Goal: Transaction & Acquisition: Purchase product/service

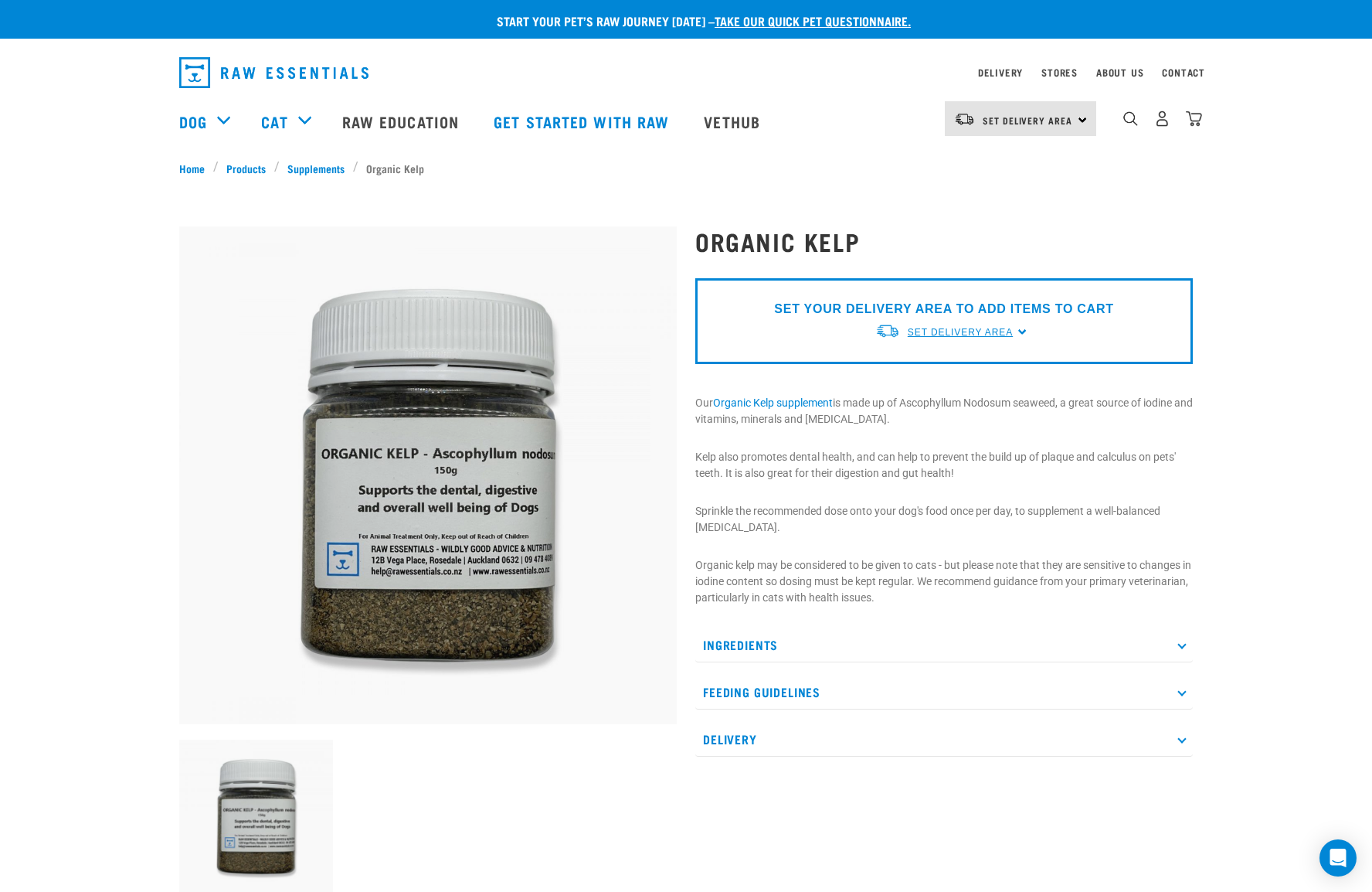
click at [935, 332] on span "Set Delivery Area" at bounding box center [961, 333] width 105 height 11
click at [930, 370] on link "[GEOGRAPHIC_DATA]" at bounding box center [953, 368] width 154 height 25
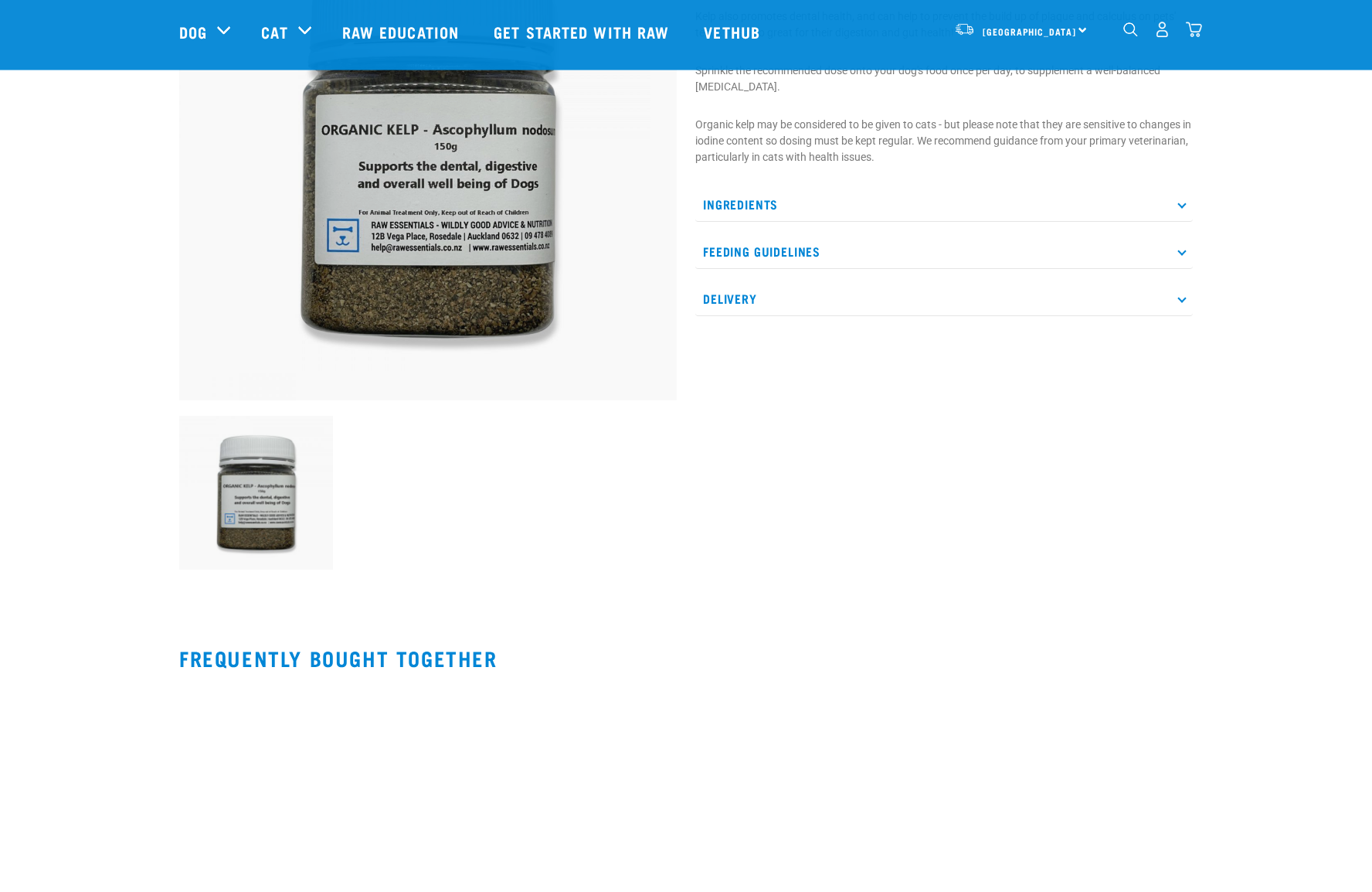
scroll to position [192, 0]
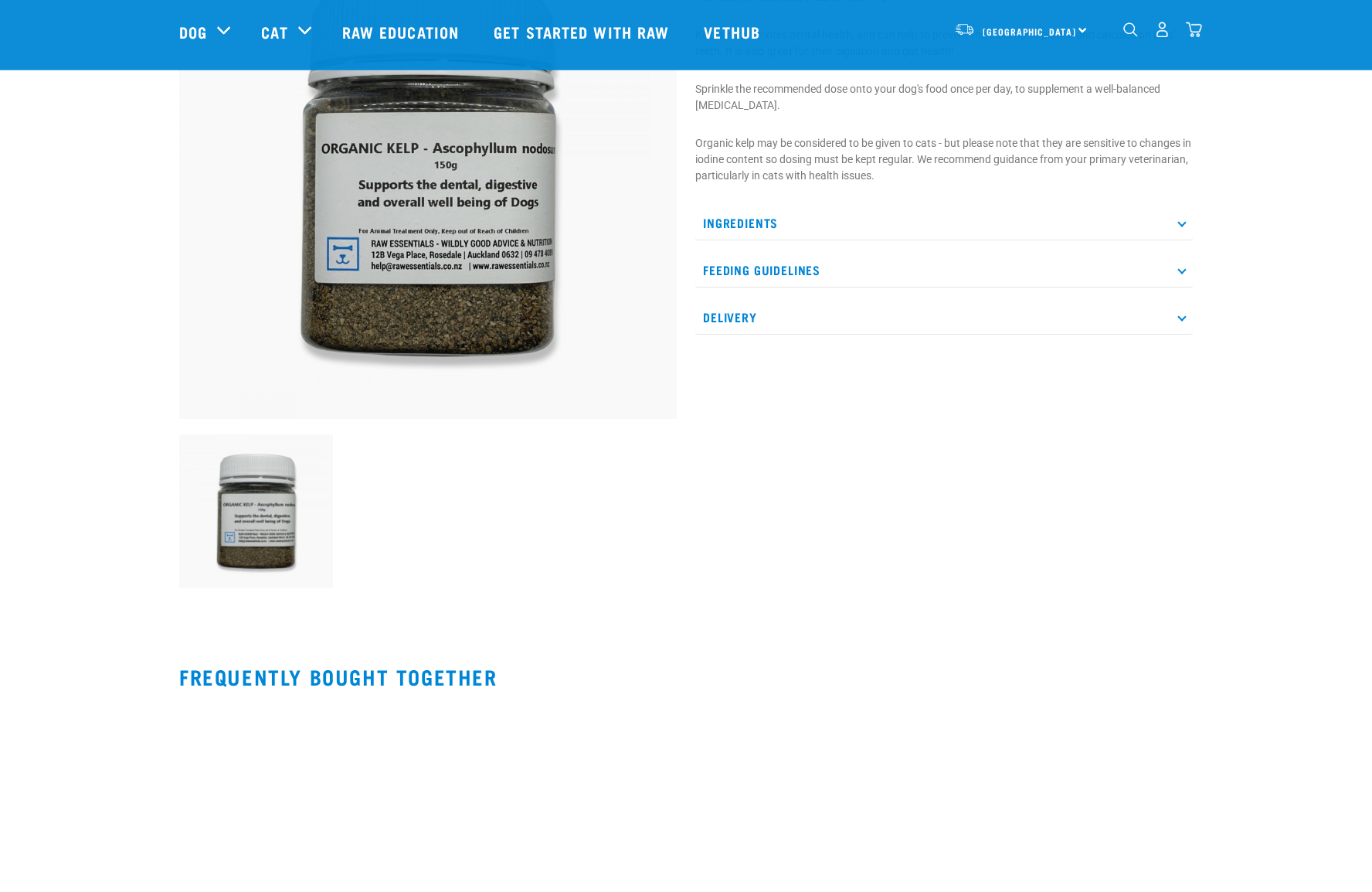
click at [1180, 268] on icon at bounding box center [1181, 268] width 8 height 8
click at [1181, 221] on icon at bounding box center [1181, 221] width 8 height 8
click at [1180, 451] on icon at bounding box center [1181, 446] width 8 height 8
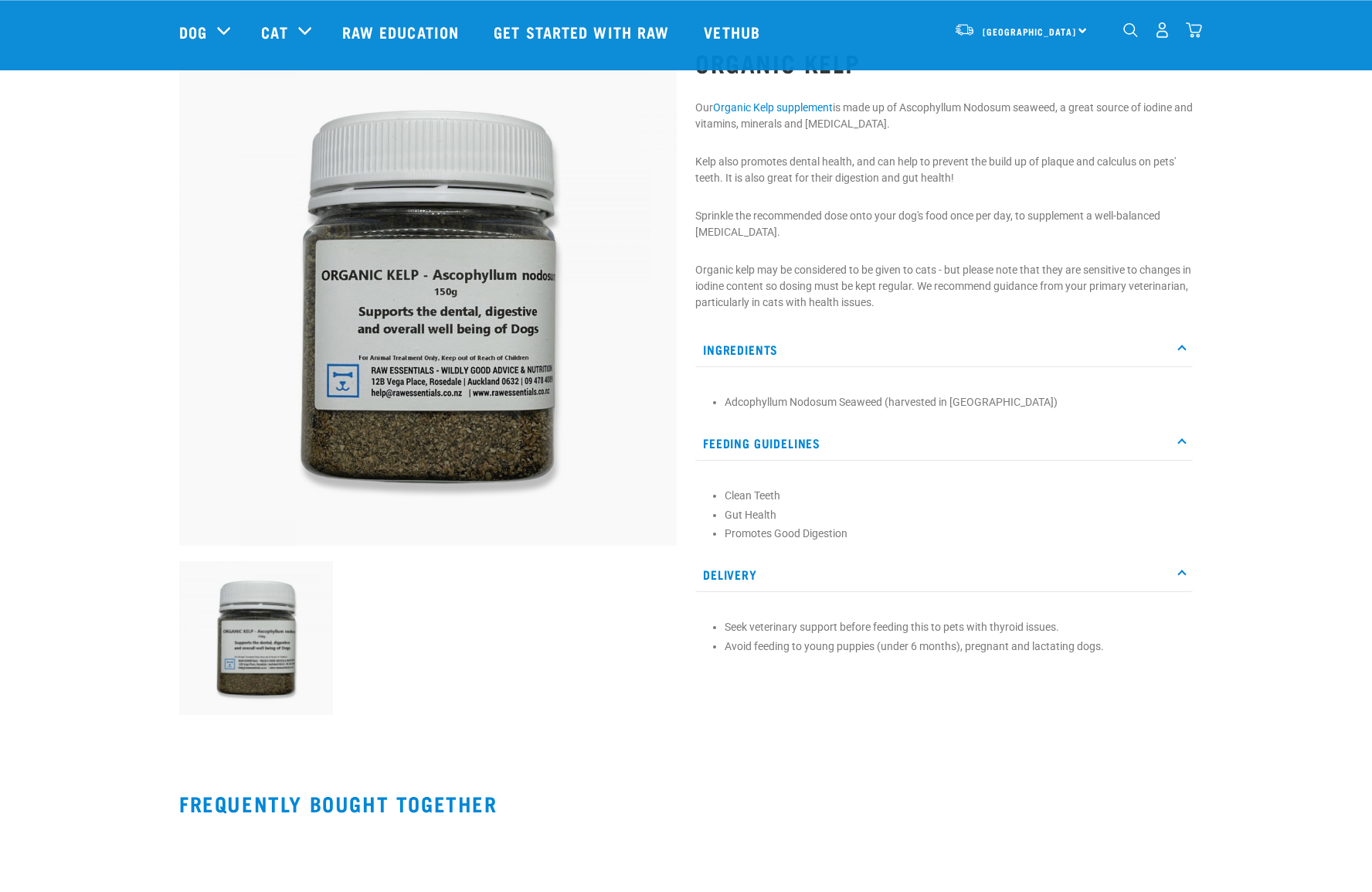
scroll to position [0, 0]
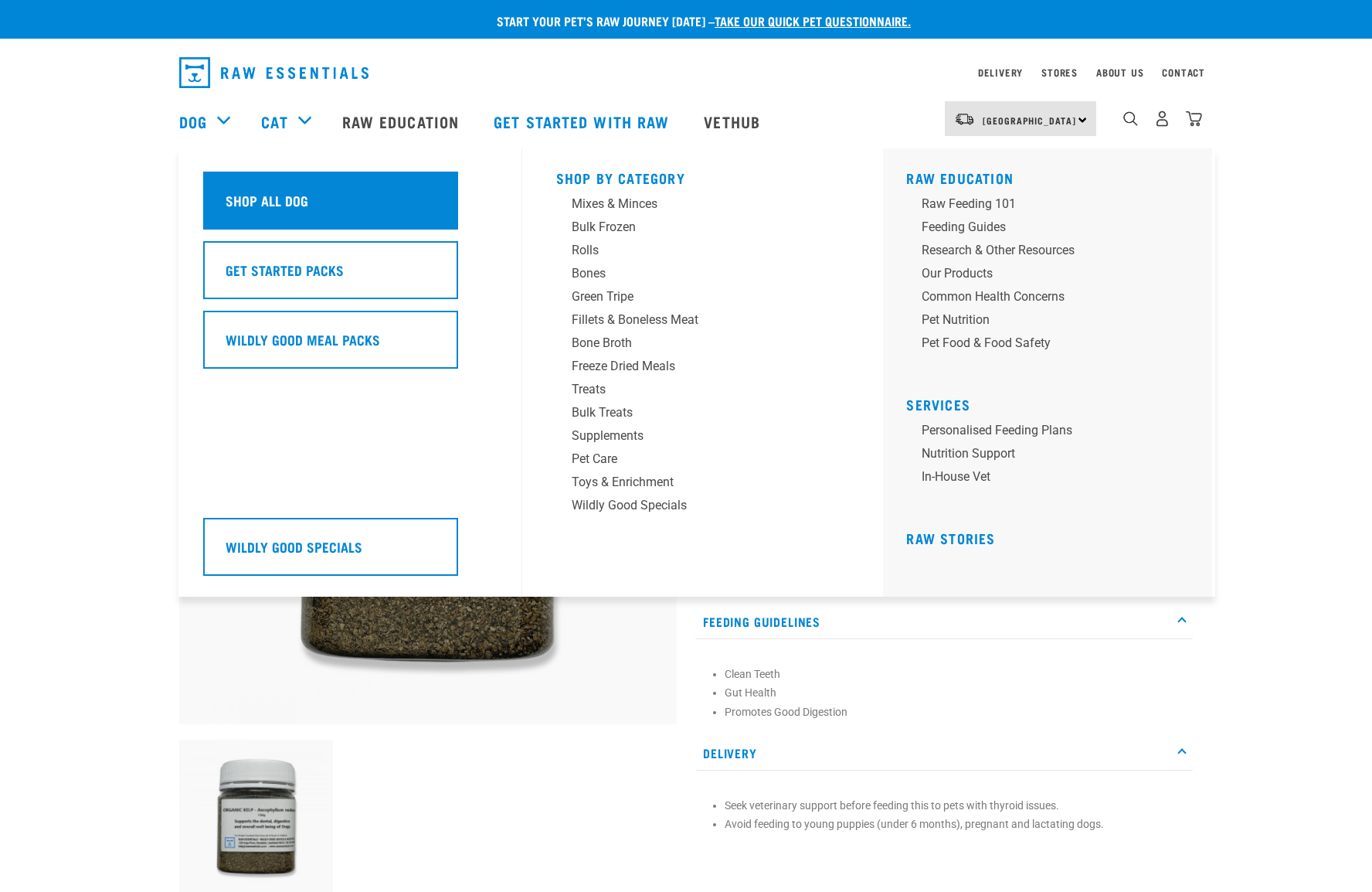
click at [360, 210] on div "Shop All Dog" at bounding box center [331, 201] width 255 height 58
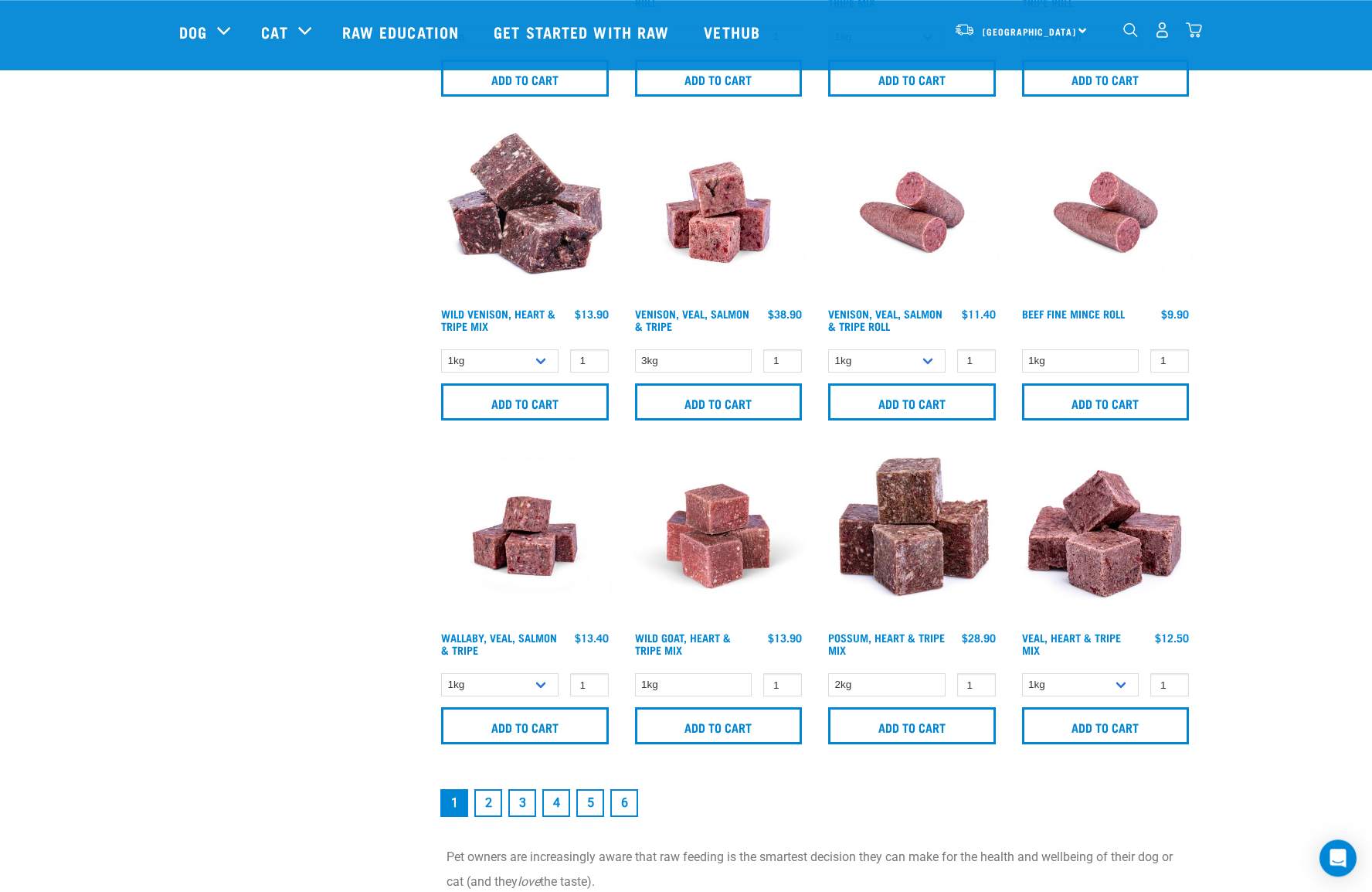
scroll to position [1926, 0]
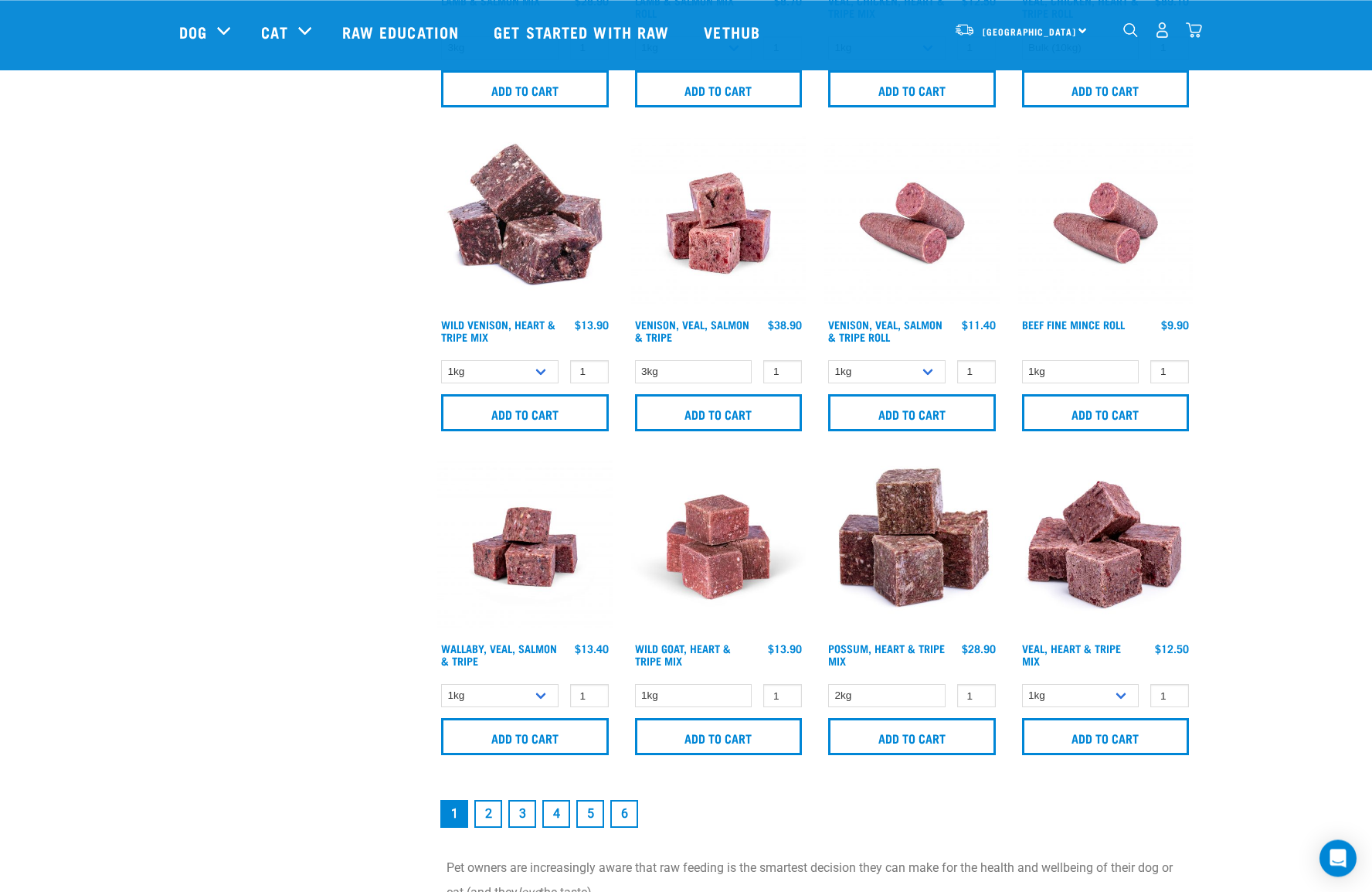
click at [488, 808] on link "2" at bounding box center [488, 813] width 28 height 28
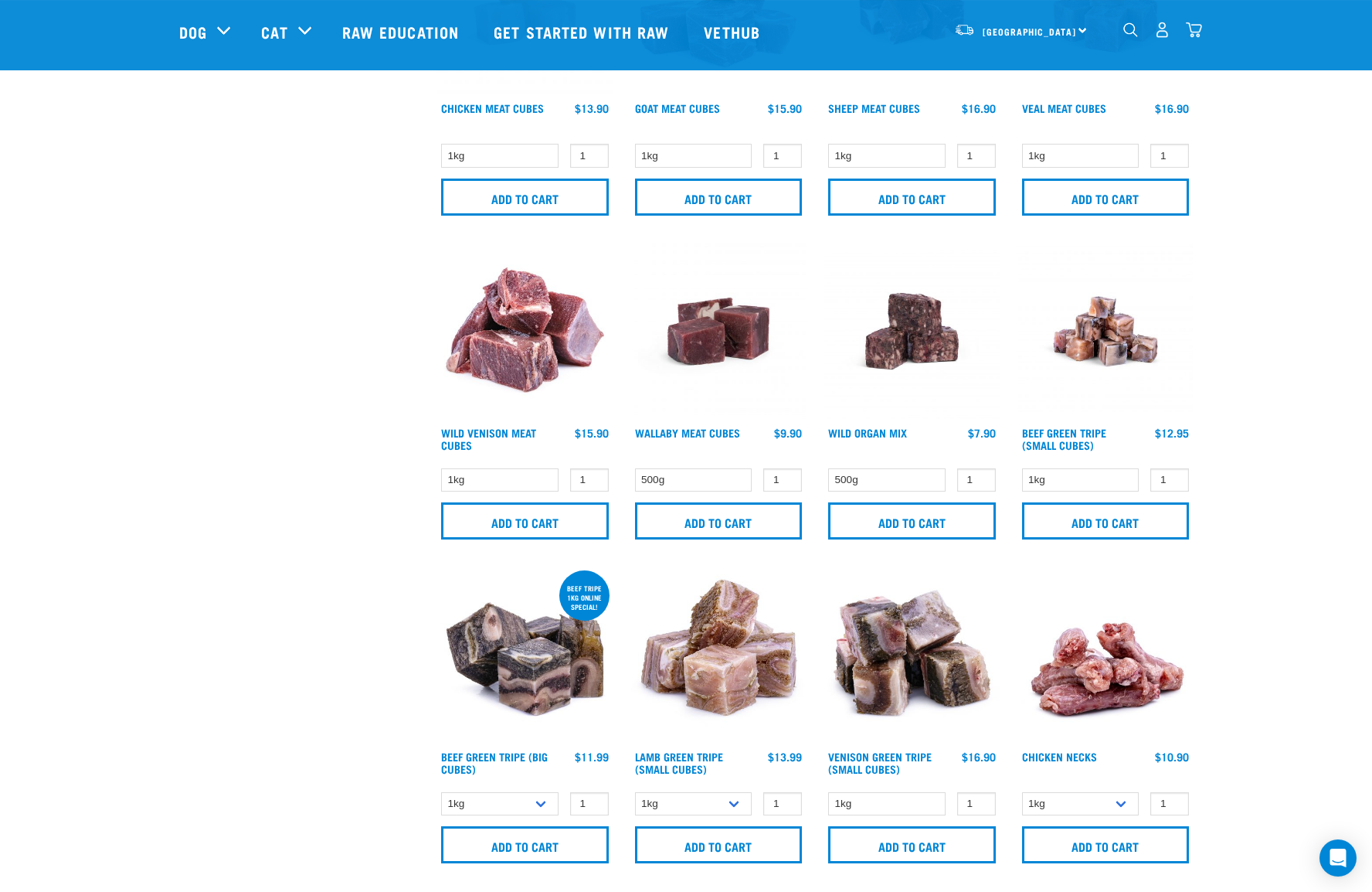
scroll to position [1526, 0]
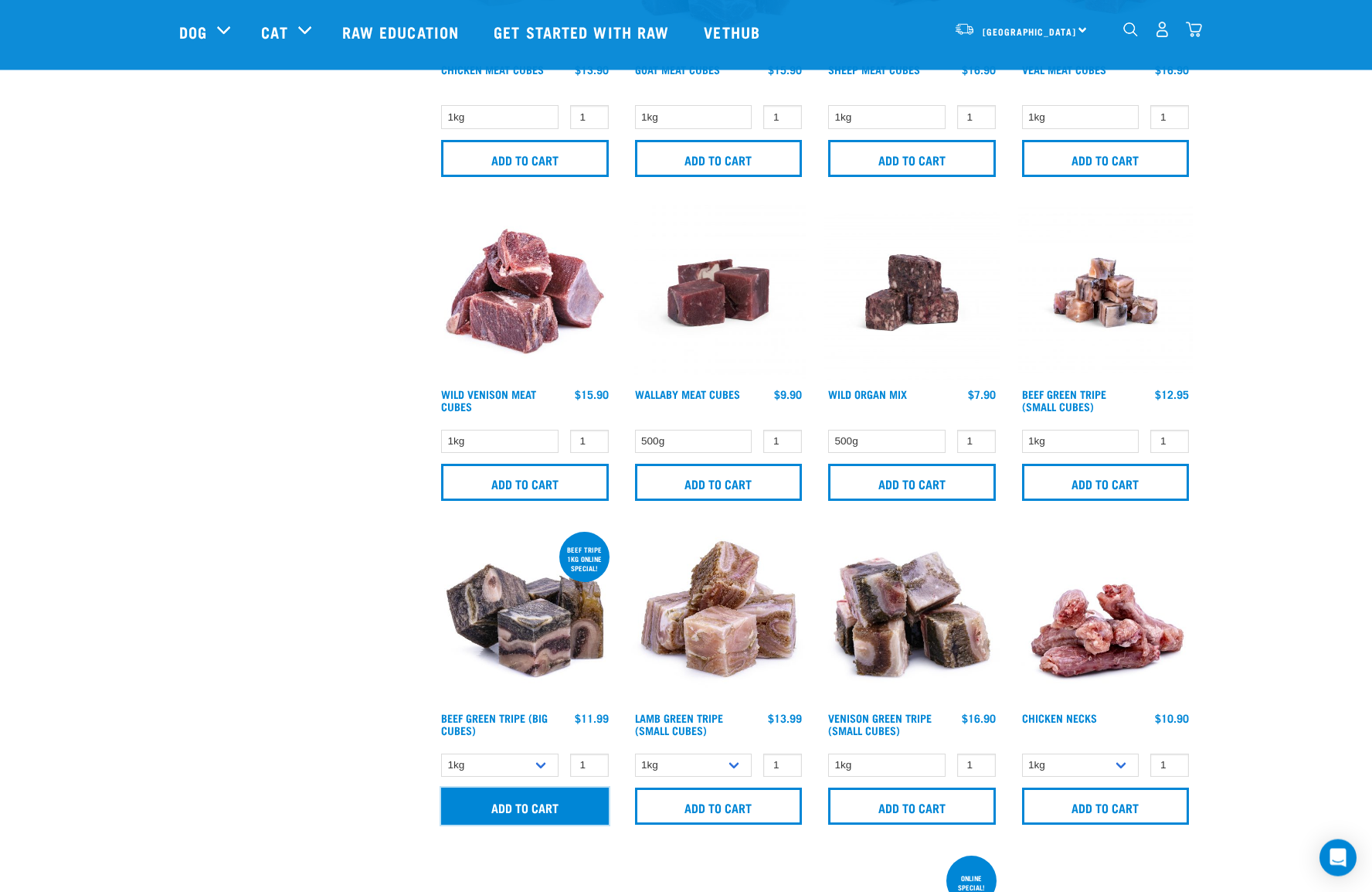
click at [536, 800] on input "Add to cart" at bounding box center [525, 805] width 168 height 37
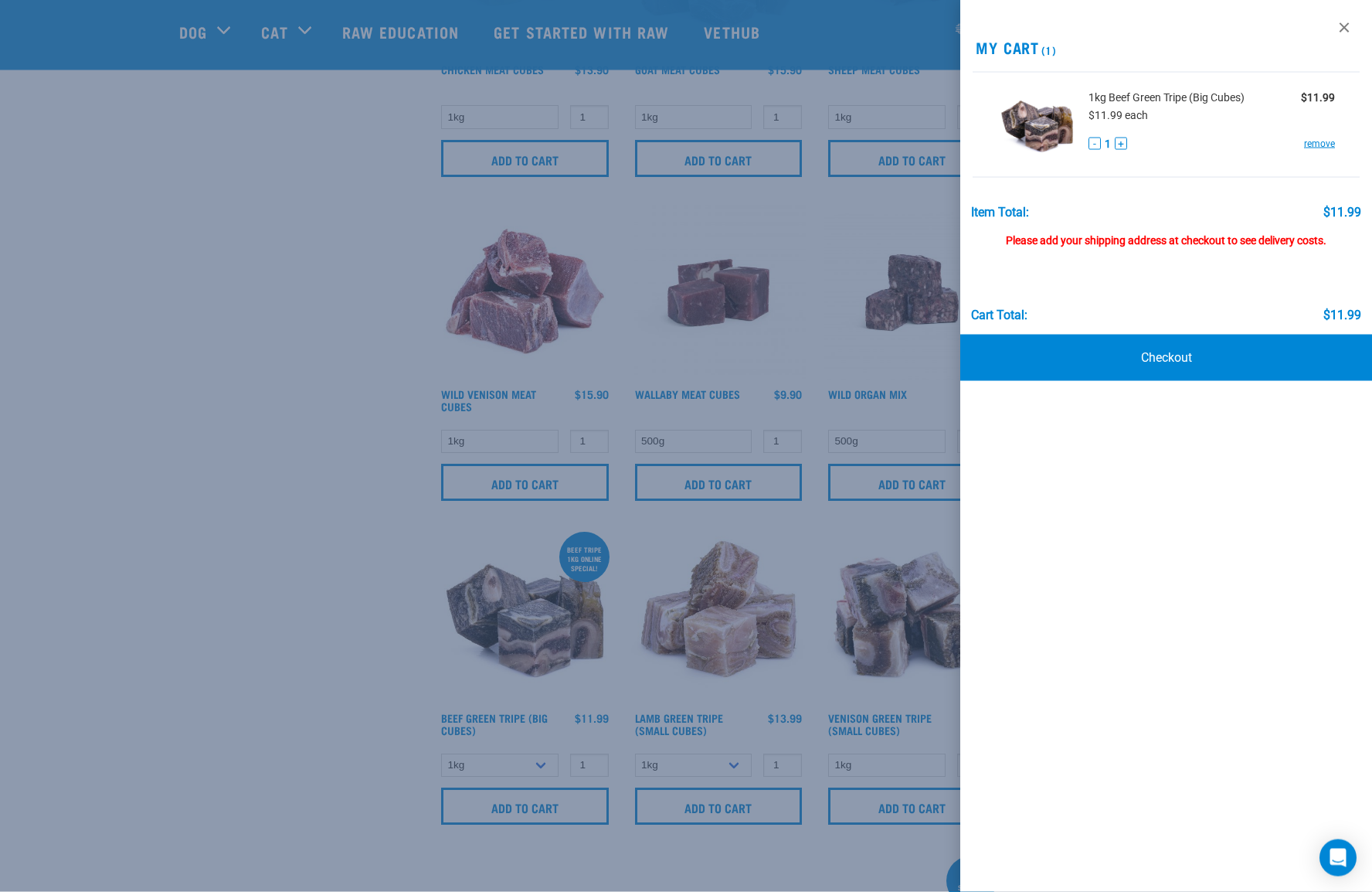
click at [1110, 802] on div "Start your pet’s raw journey today – take our quick pet questionnaire. Delivery…" at bounding box center [686, 298] width 1372 height 3648
click at [659, 554] on div at bounding box center [686, 446] width 1372 height 892
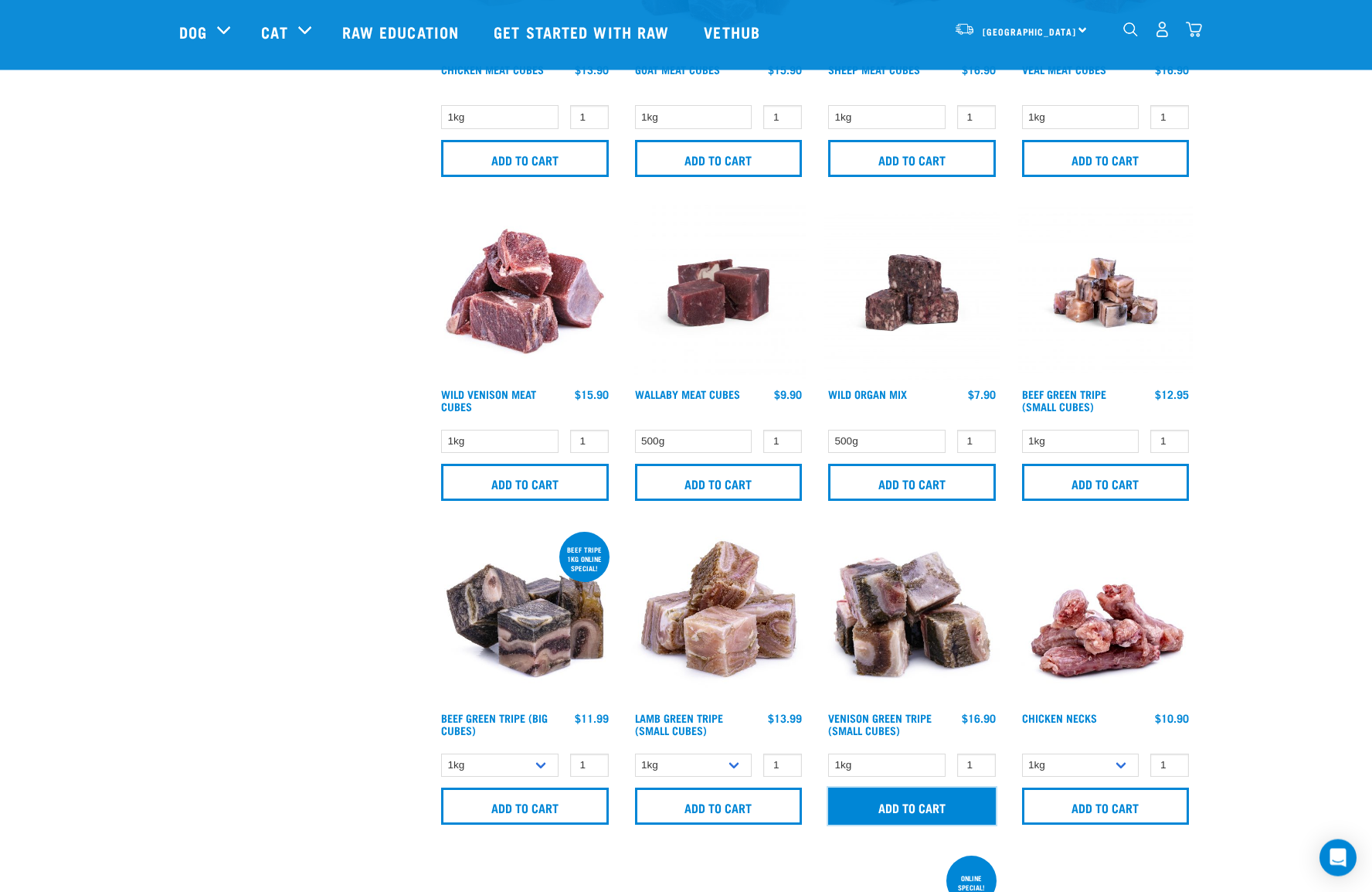
click at [908, 801] on input "Add to cart" at bounding box center [913, 805] width 168 height 37
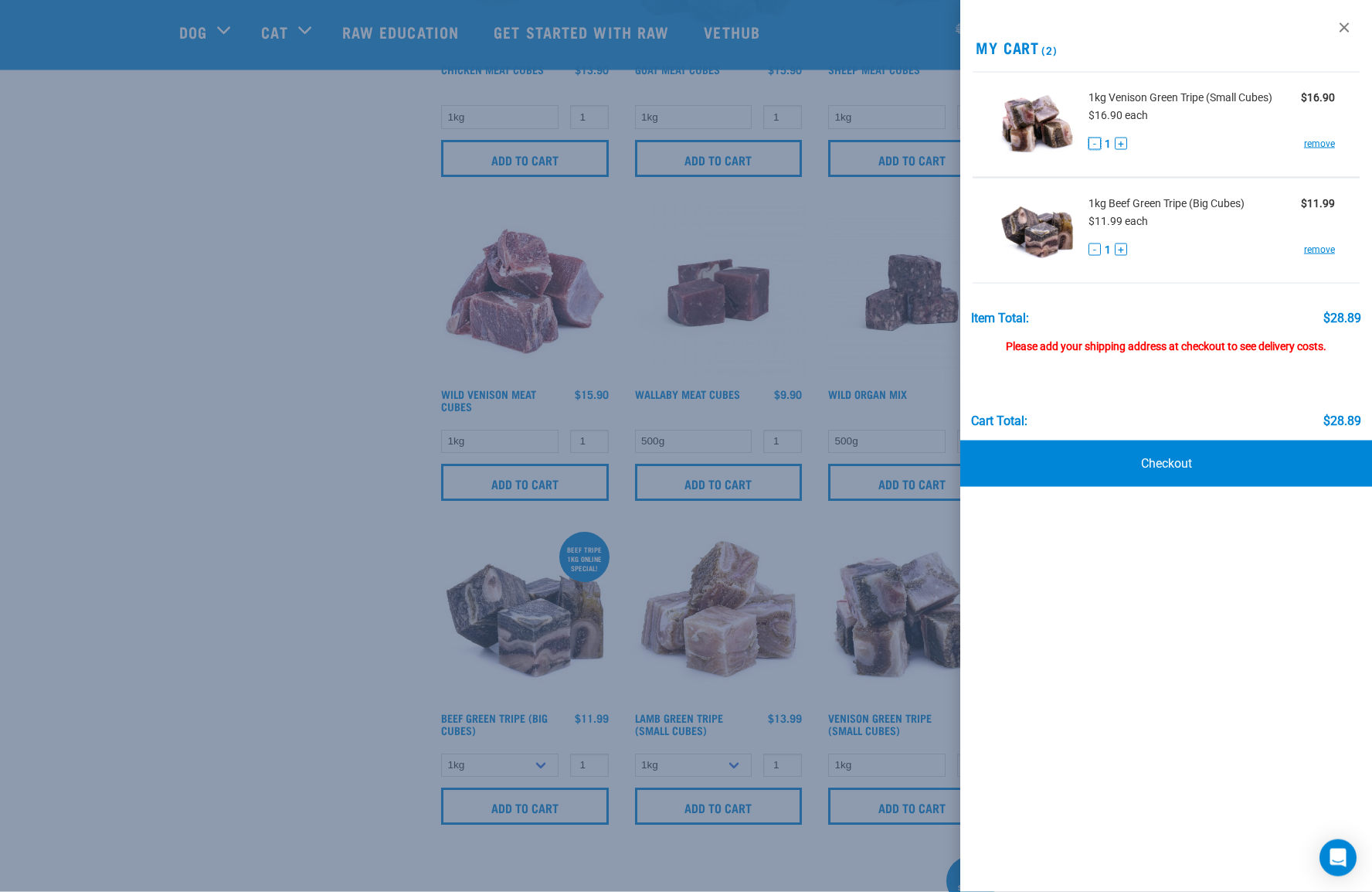
click at [1095, 144] on button "-" at bounding box center [1095, 144] width 13 height 13
drag, startPoint x: 1327, startPoint y: 145, endPoint x: 1312, endPoint y: 160, distance: 21.2
click at [1327, 145] on link "remove" at bounding box center [1320, 143] width 31 height 14
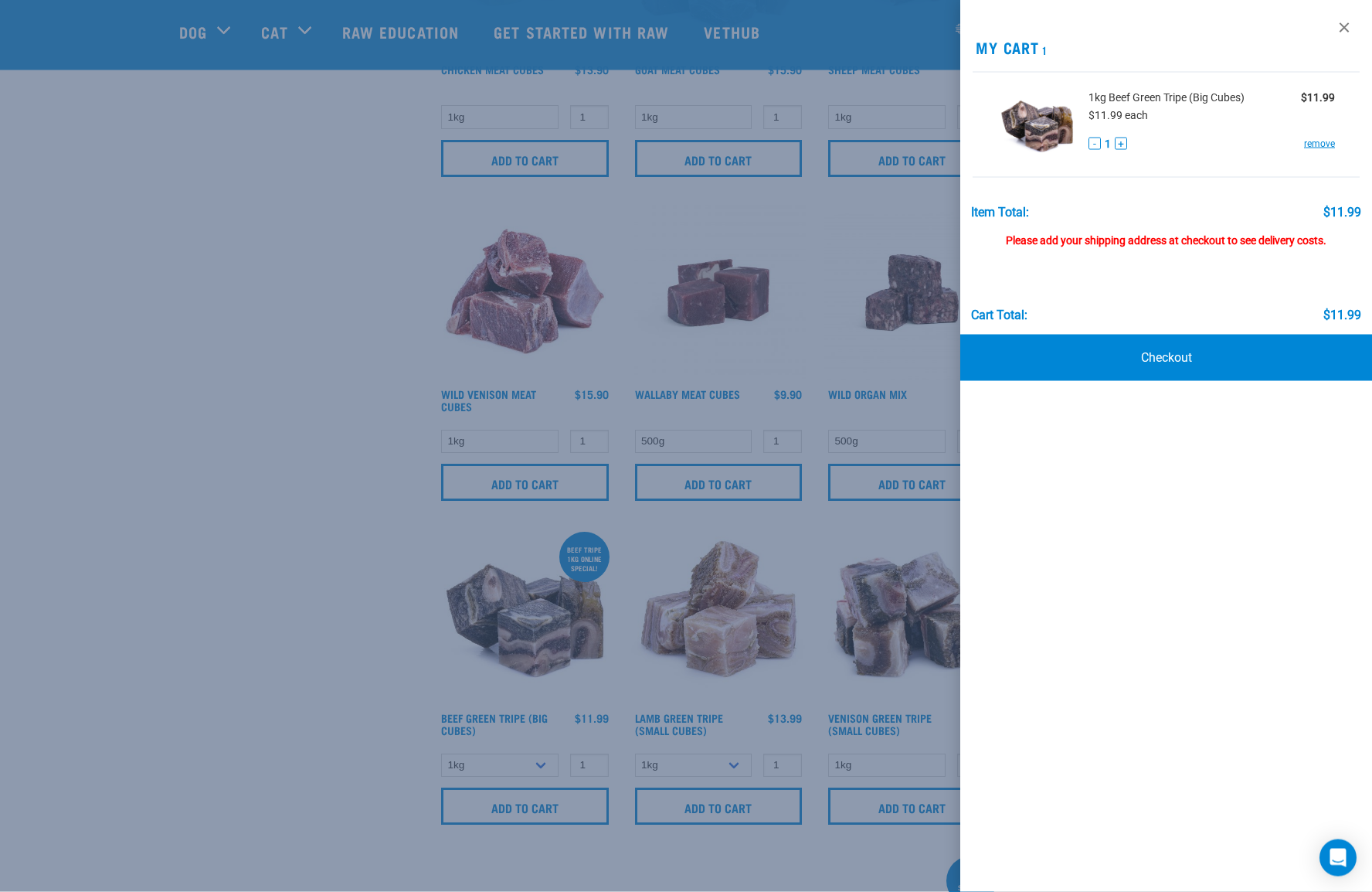
click at [468, 523] on div at bounding box center [686, 446] width 1372 height 892
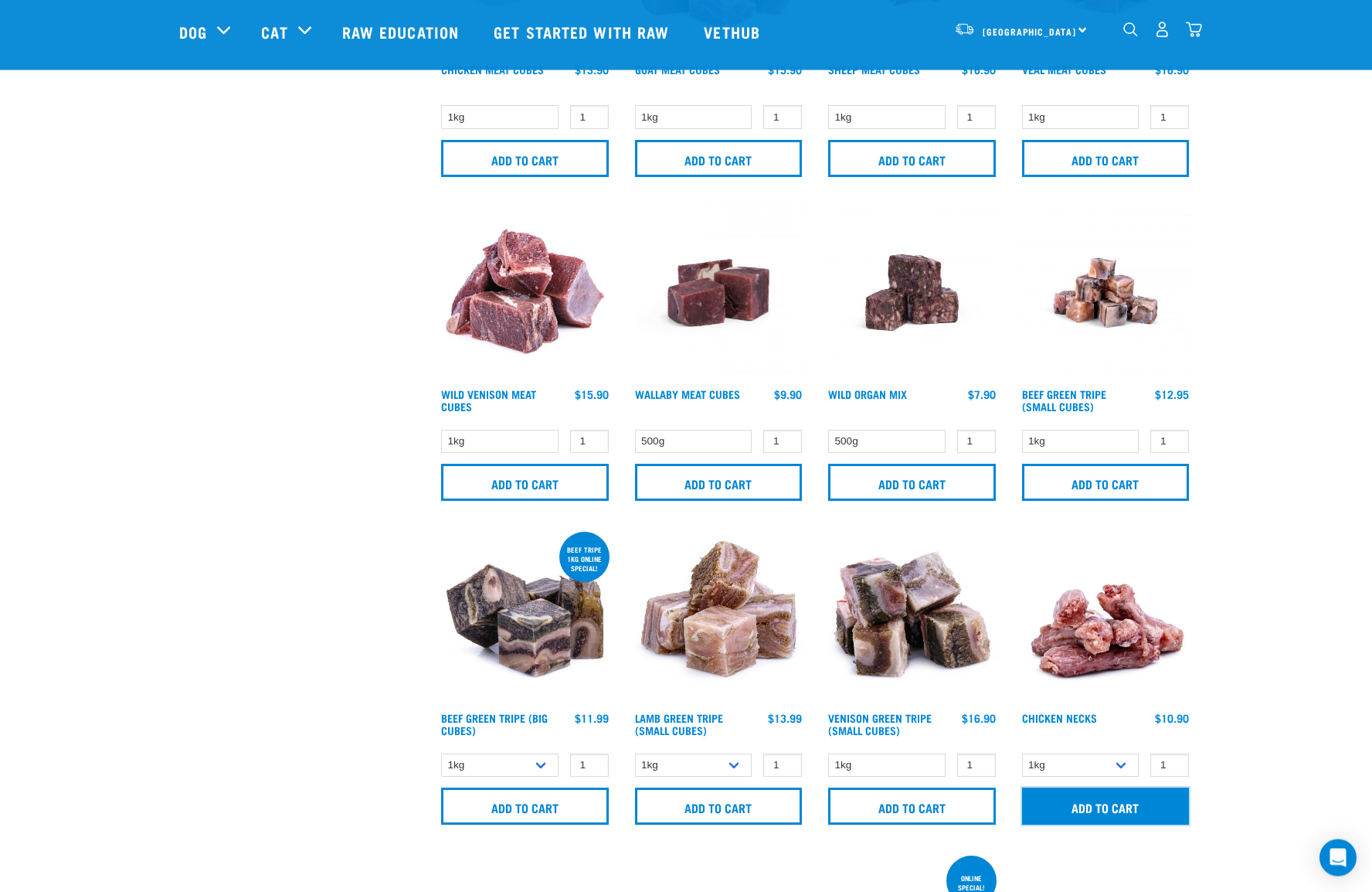
click at [1112, 806] on input "Add to cart" at bounding box center [1106, 805] width 168 height 37
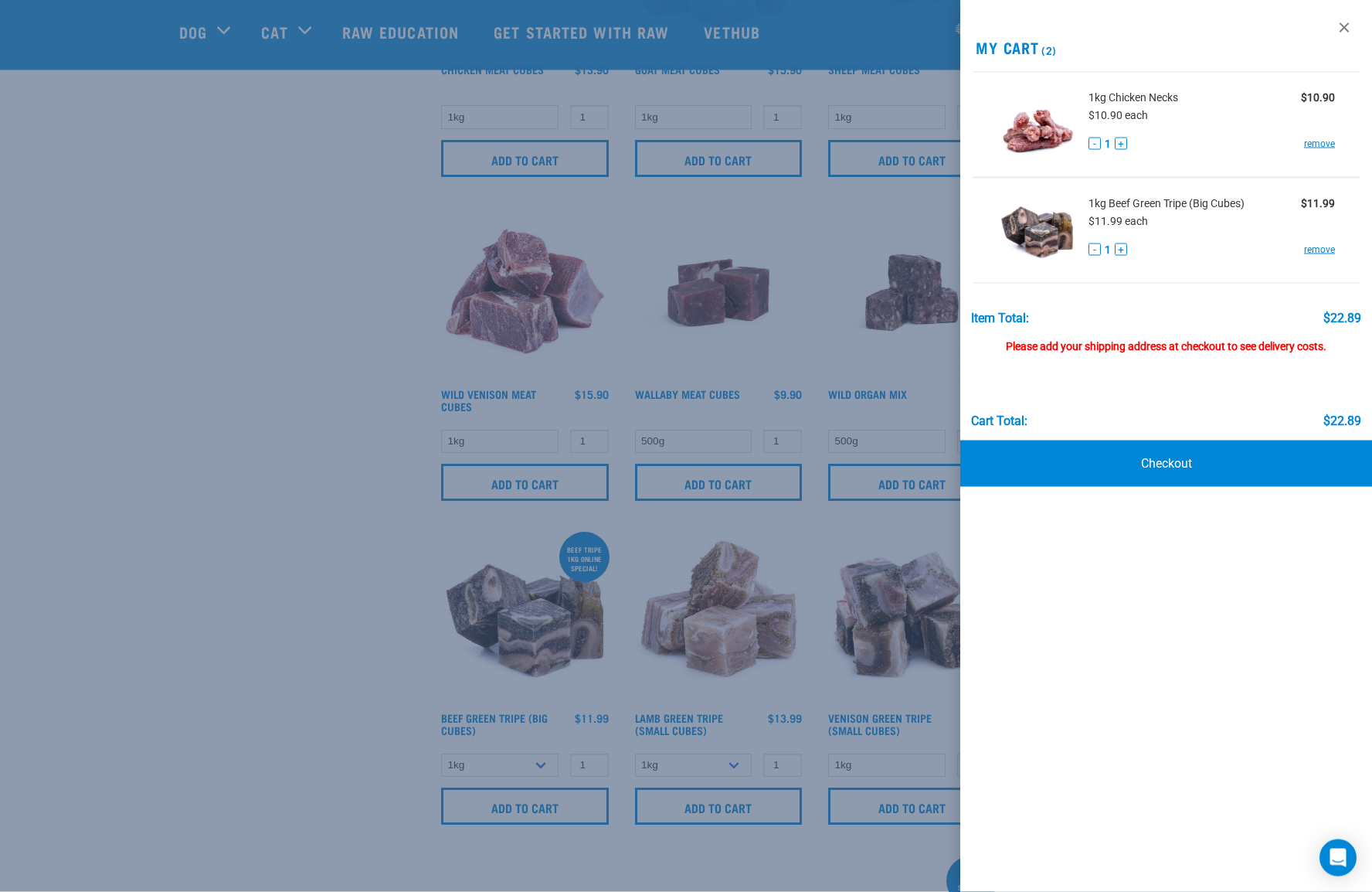
click at [514, 538] on div at bounding box center [686, 446] width 1372 height 892
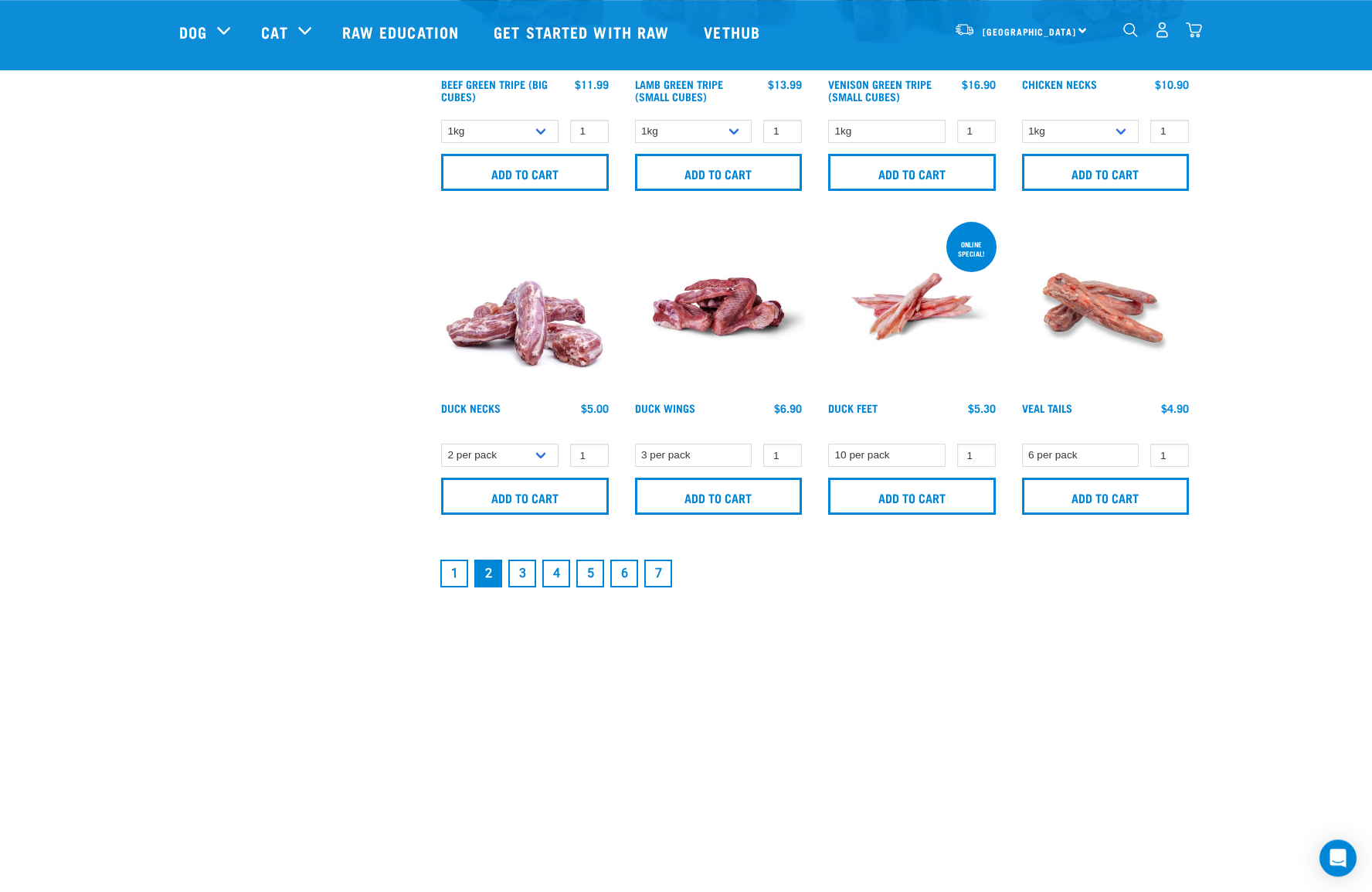
scroll to position [2096, 0]
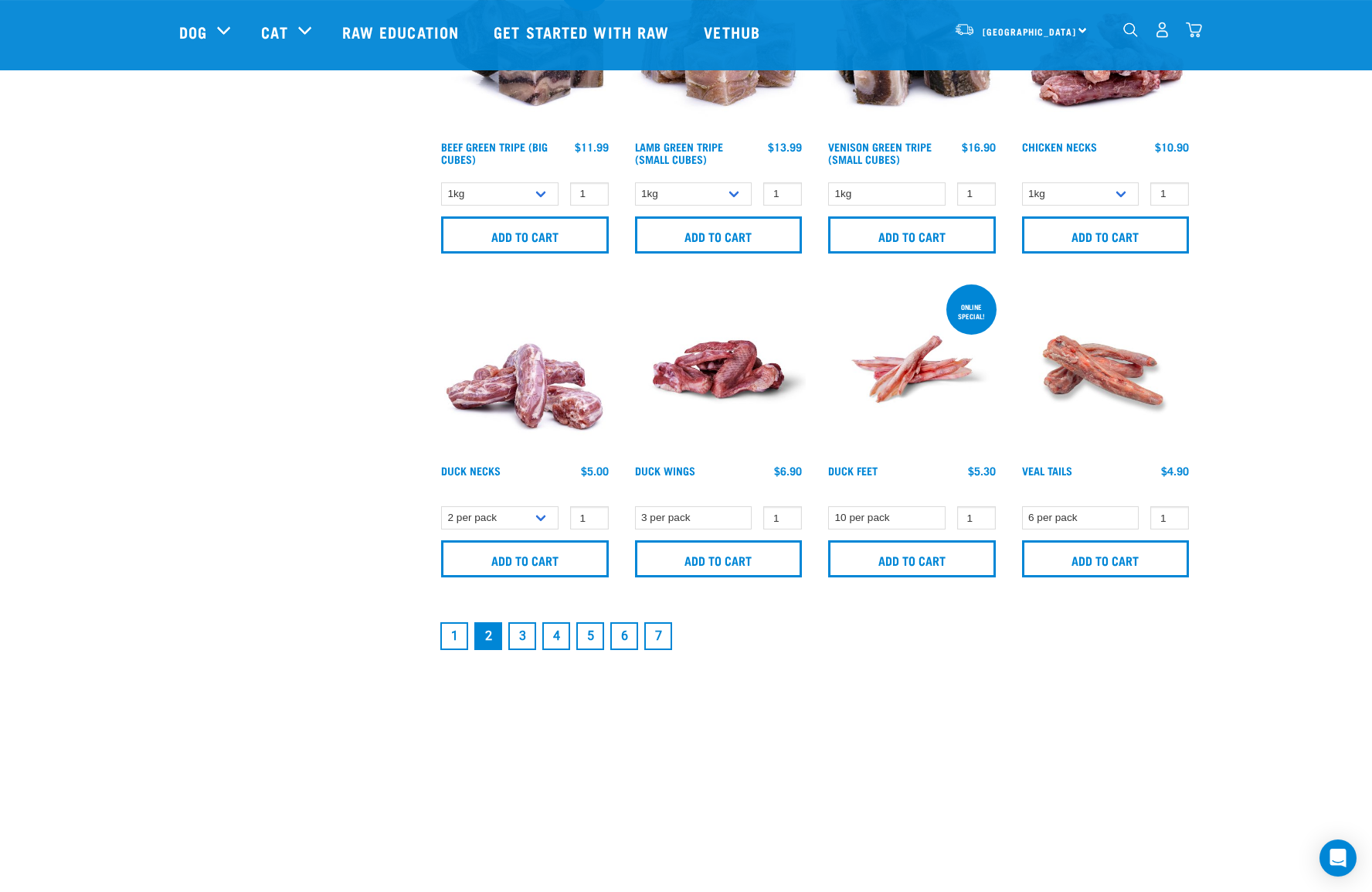
click at [524, 630] on link "3" at bounding box center [522, 635] width 28 height 28
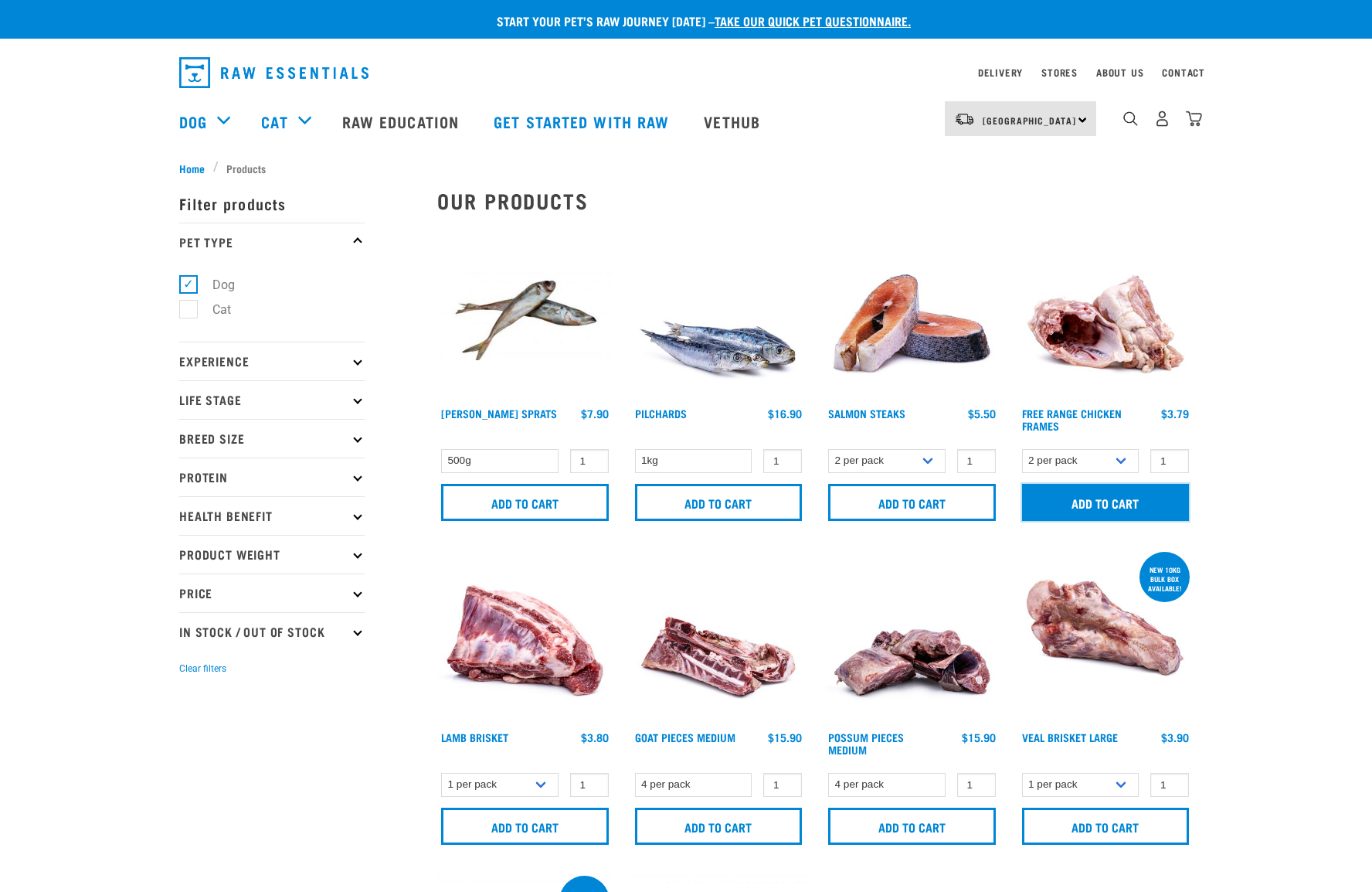
click at [1103, 500] on input "Add to cart" at bounding box center [1106, 502] width 168 height 37
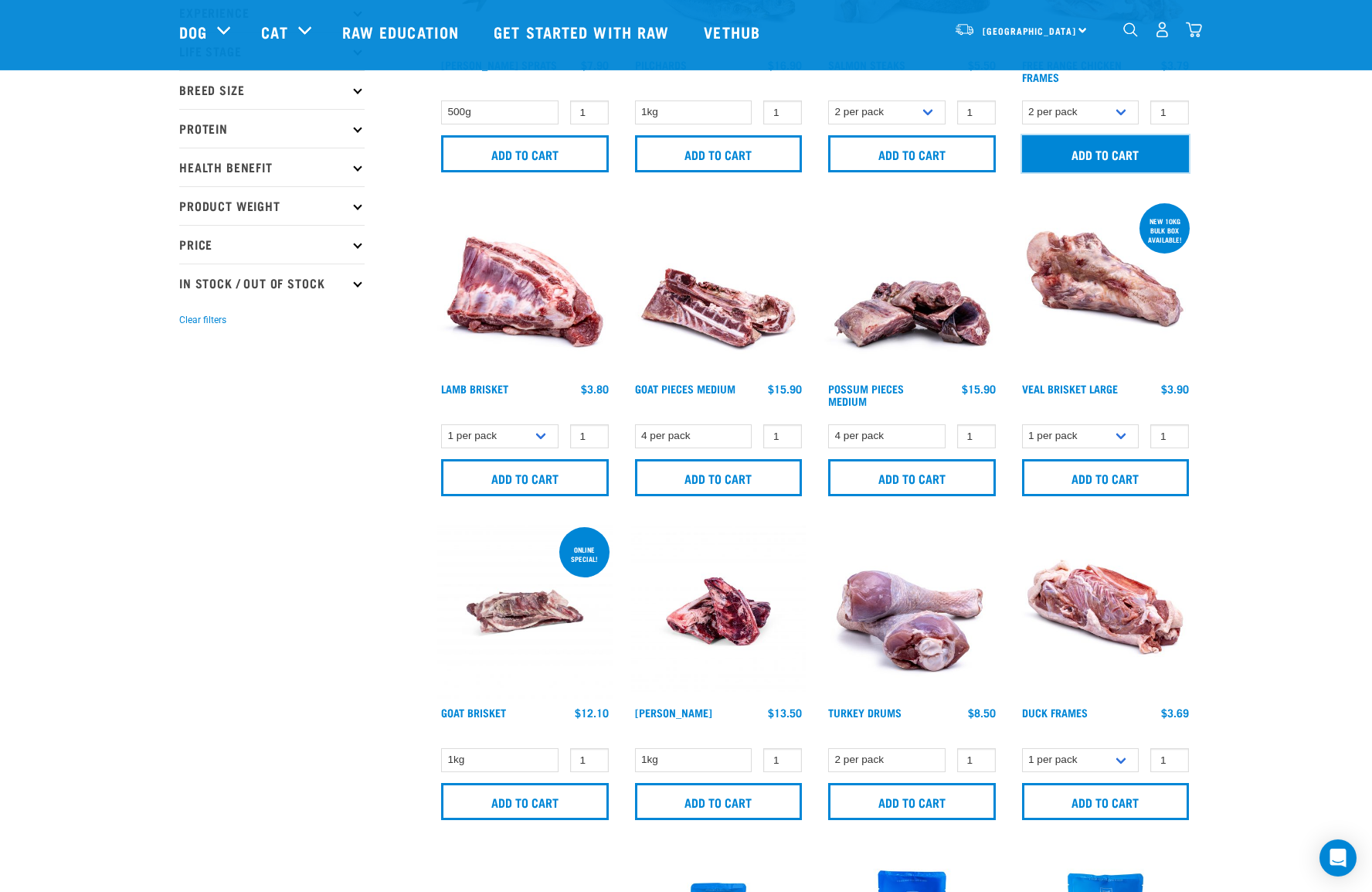
scroll to position [242, 0]
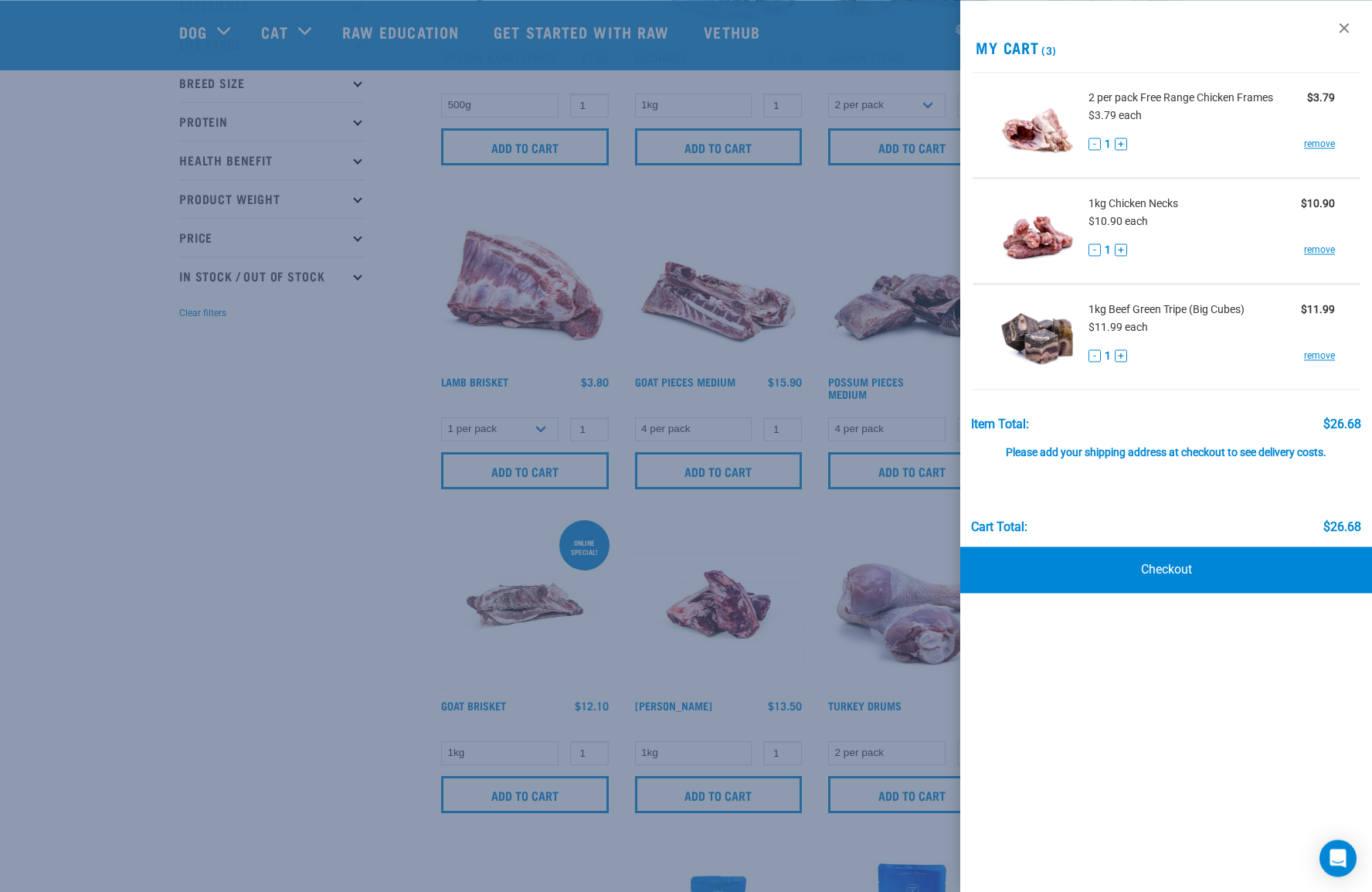
drag, startPoint x: 616, startPoint y: 658, endPoint x: 663, endPoint y: 657, distance: 47.0
click at [616, 658] on div at bounding box center [686, 446] width 1372 height 892
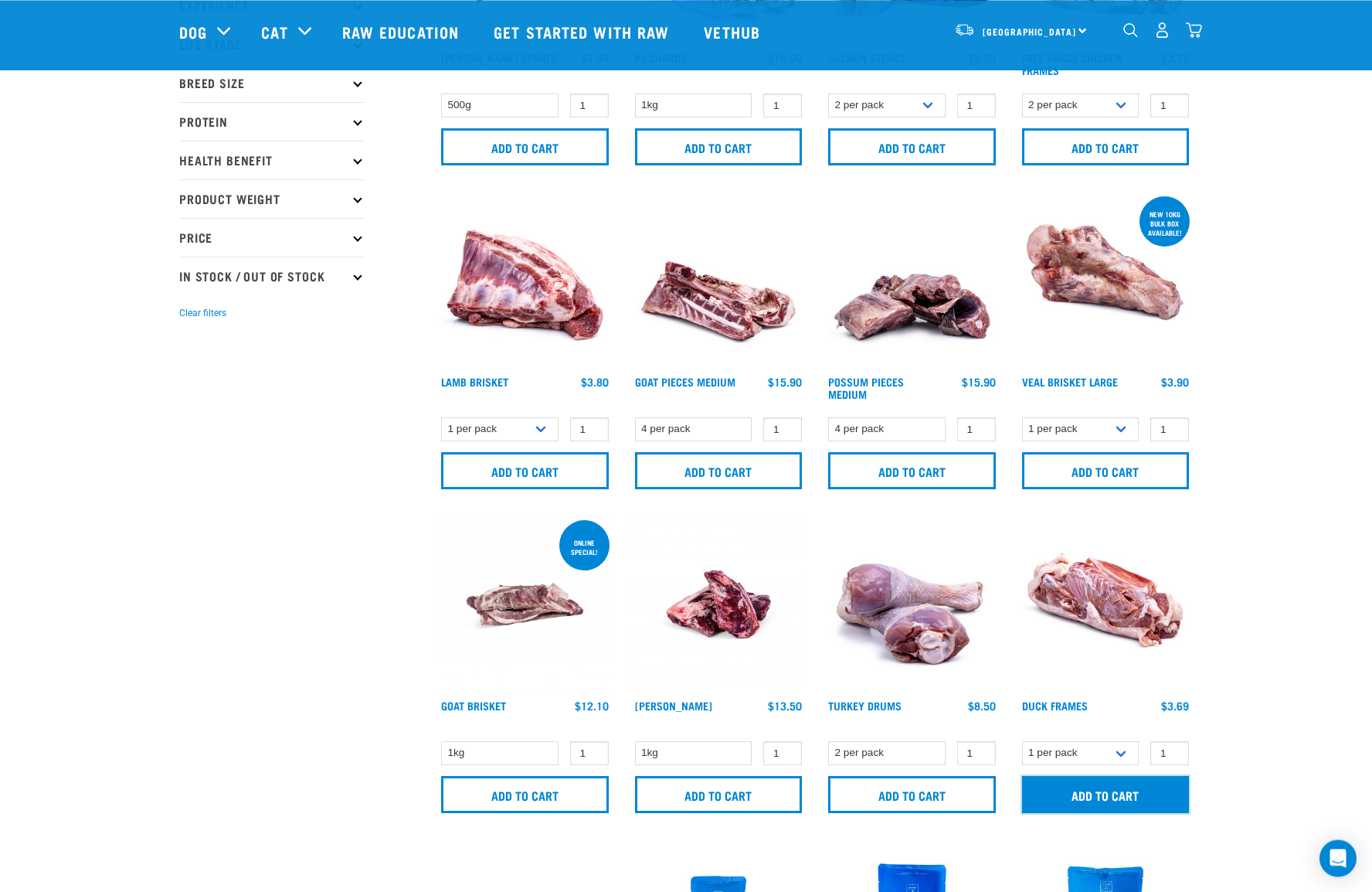
click at [1105, 793] on input "Add to cart" at bounding box center [1106, 793] width 168 height 37
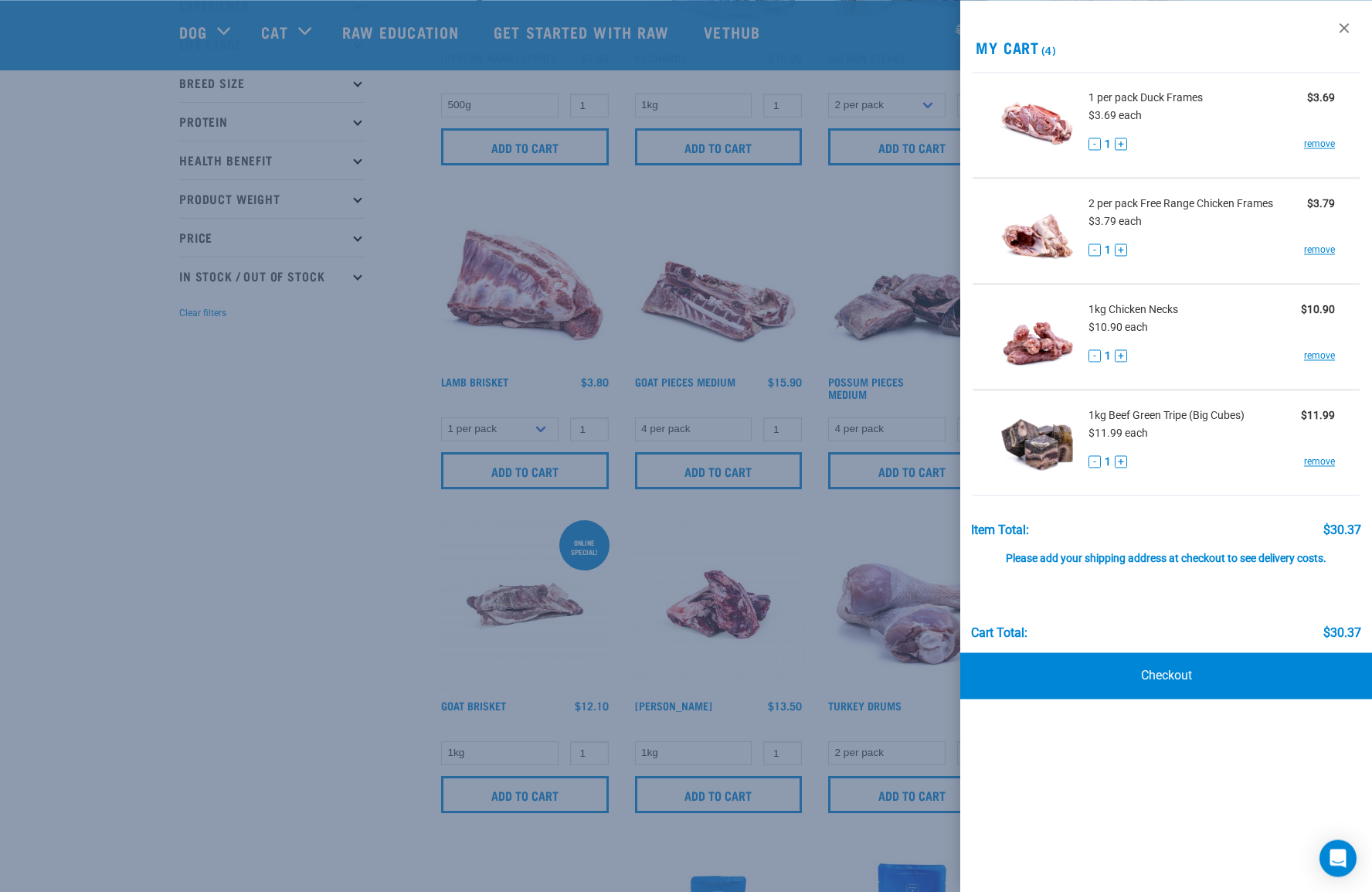
click at [803, 654] on div at bounding box center [686, 446] width 1372 height 892
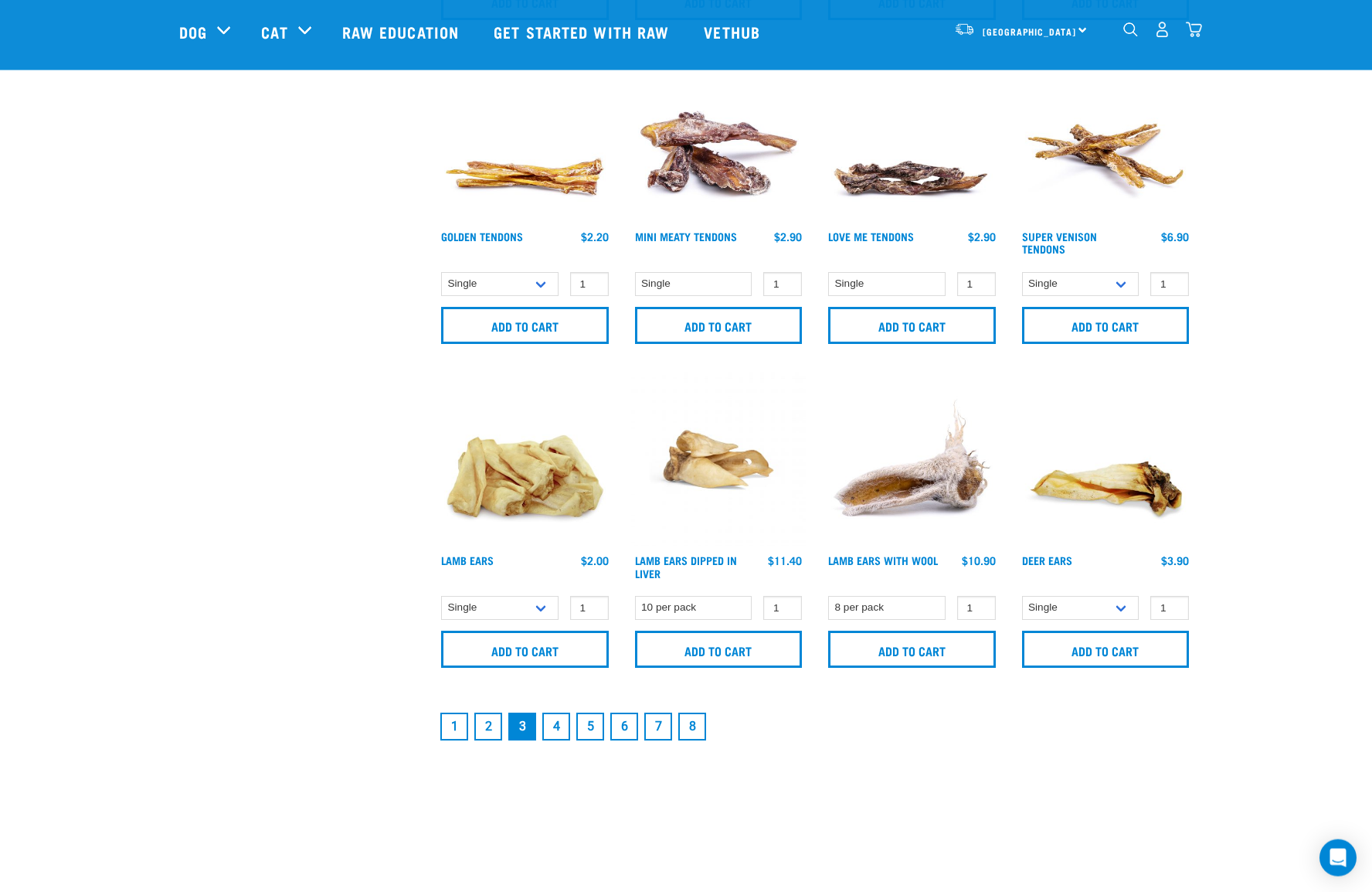
scroll to position [2116, 0]
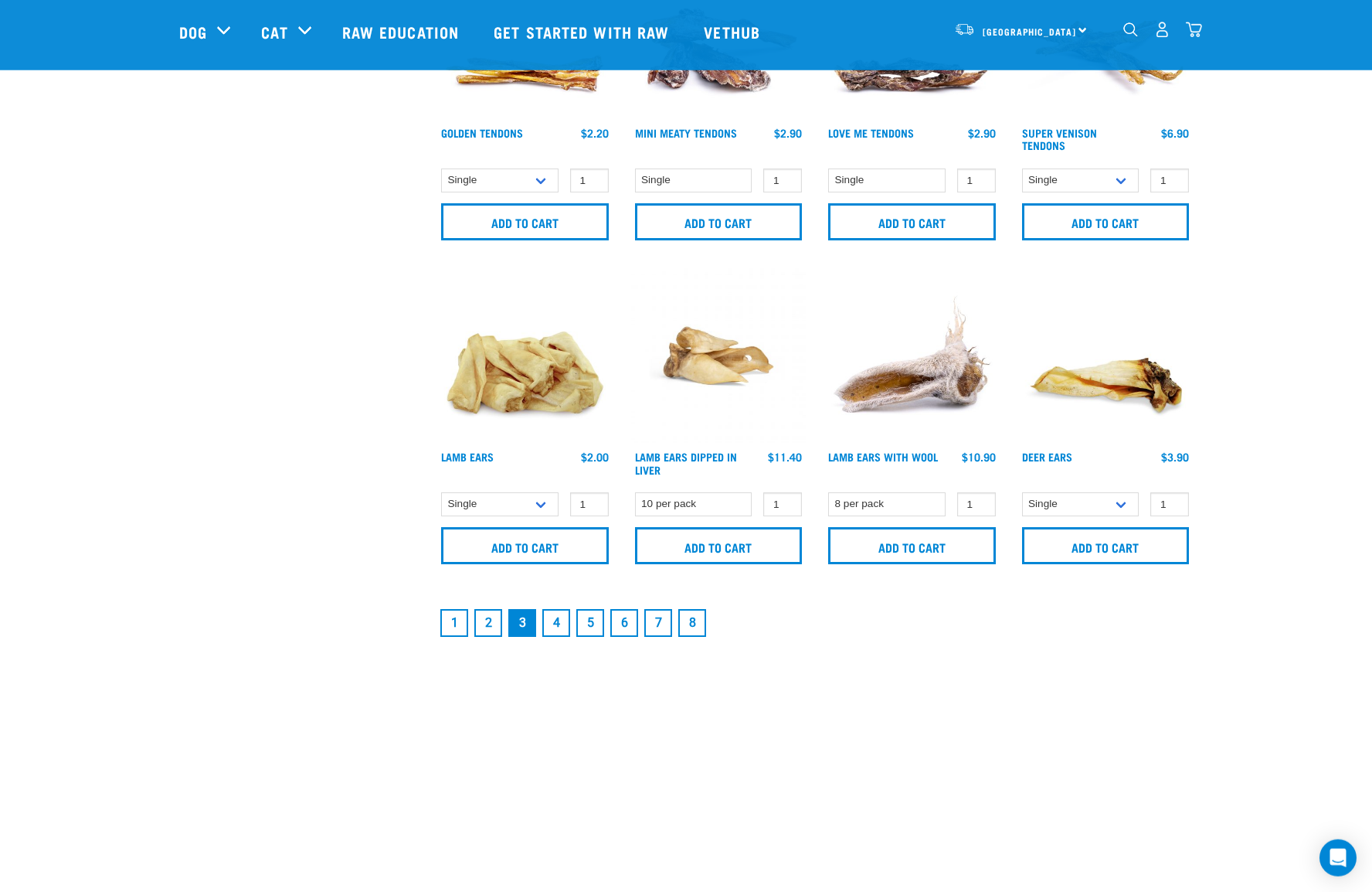
click at [559, 627] on link "4" at bounding box center [556, 623] width 28 height 28
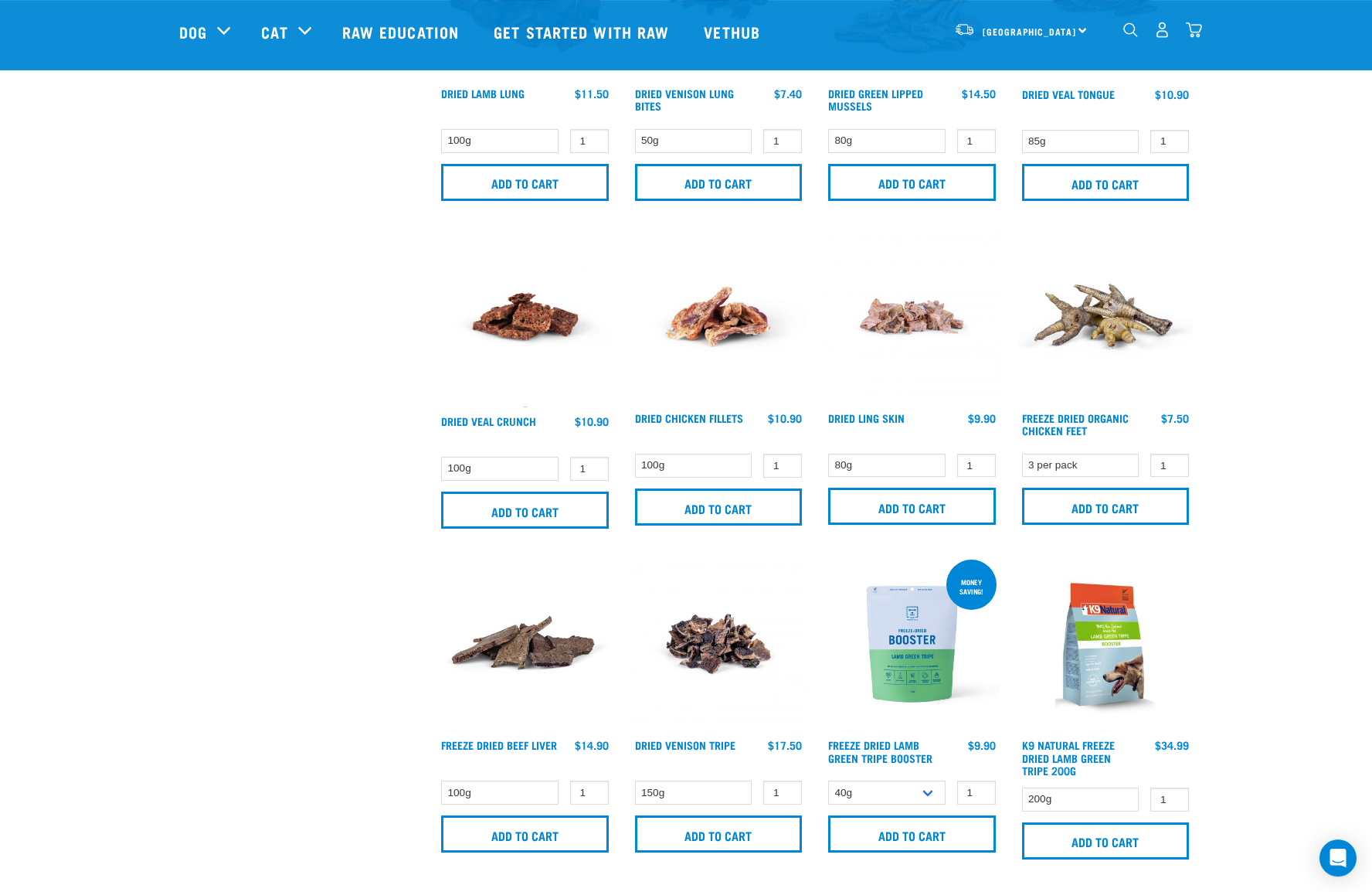
scroll to position [1920, 0]
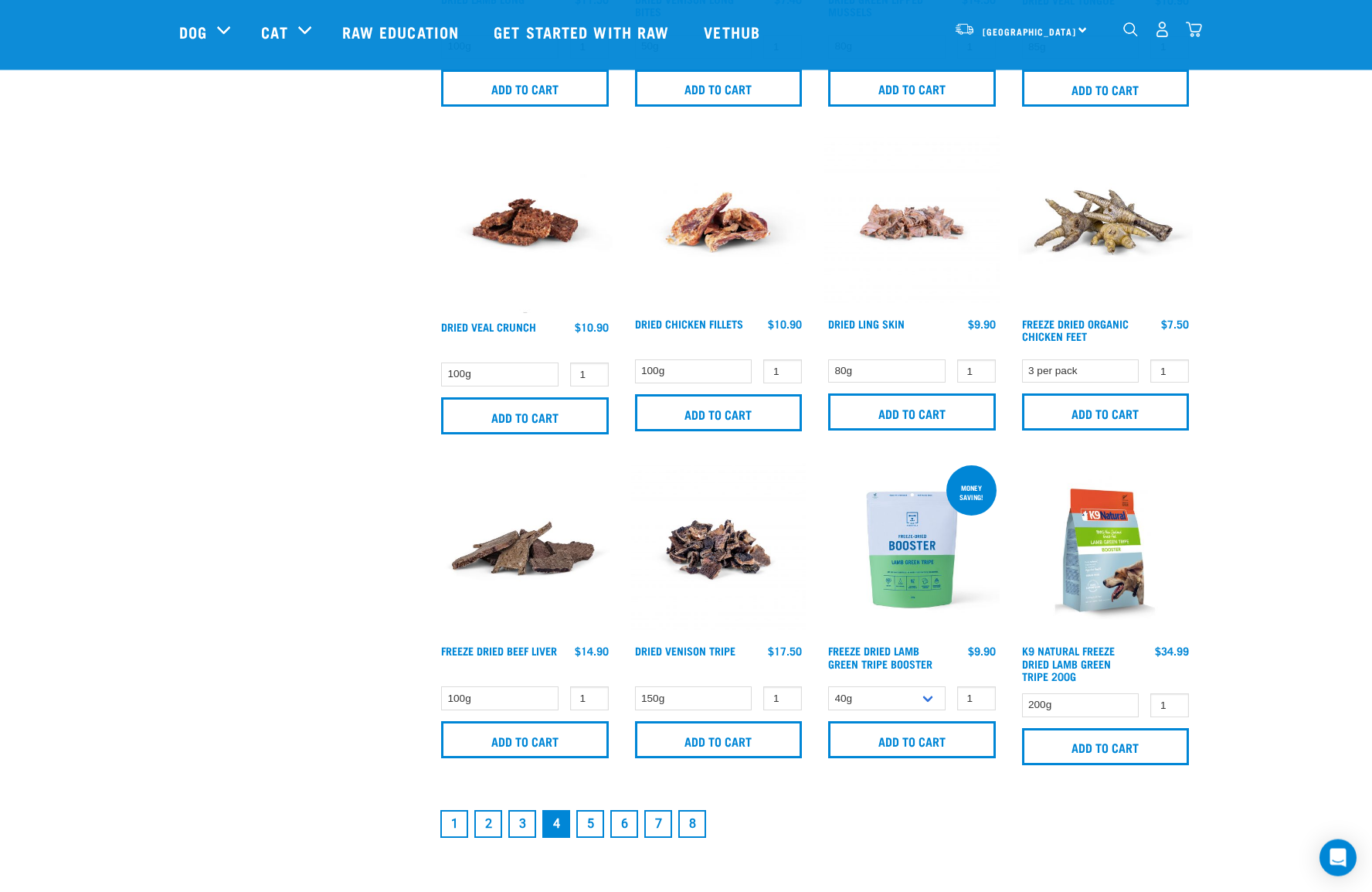
click at [594, 819] on link "5" at bounding box center [590, 823] width 28 height 28
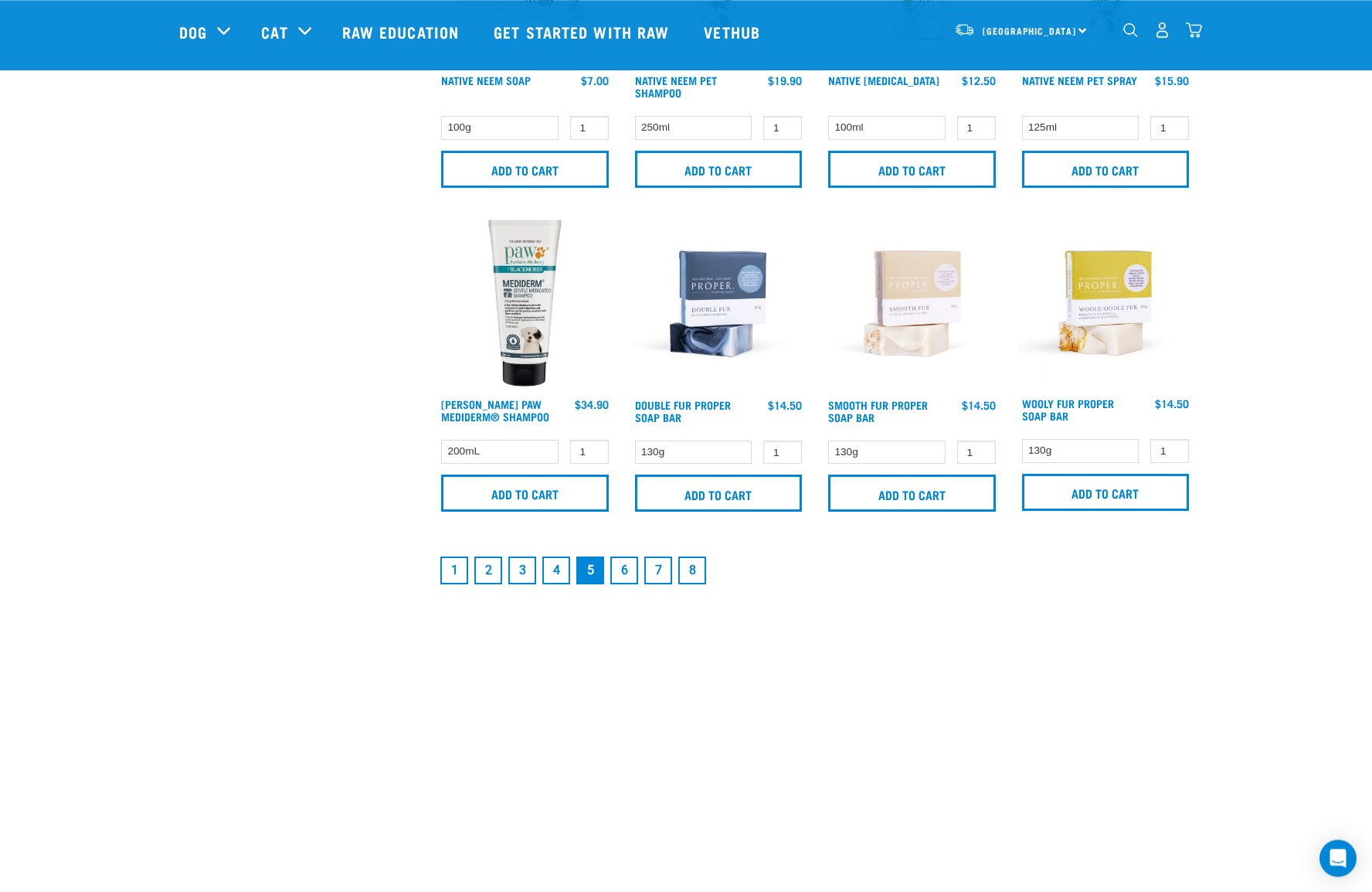
scroll to position [2202, 0]
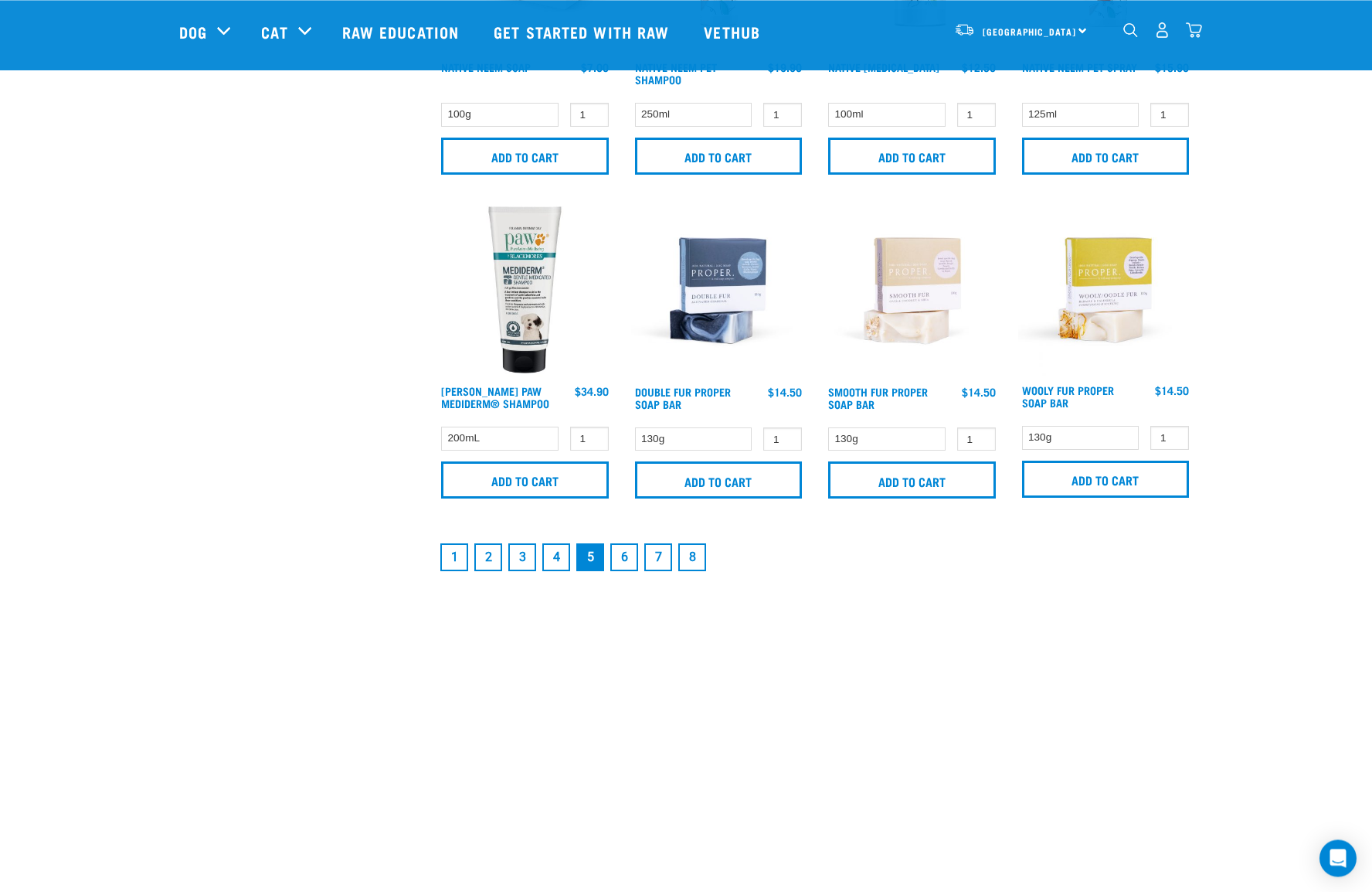
click at [619, 552] on link "6" at bounding box center [624, 557] width 28 height 28
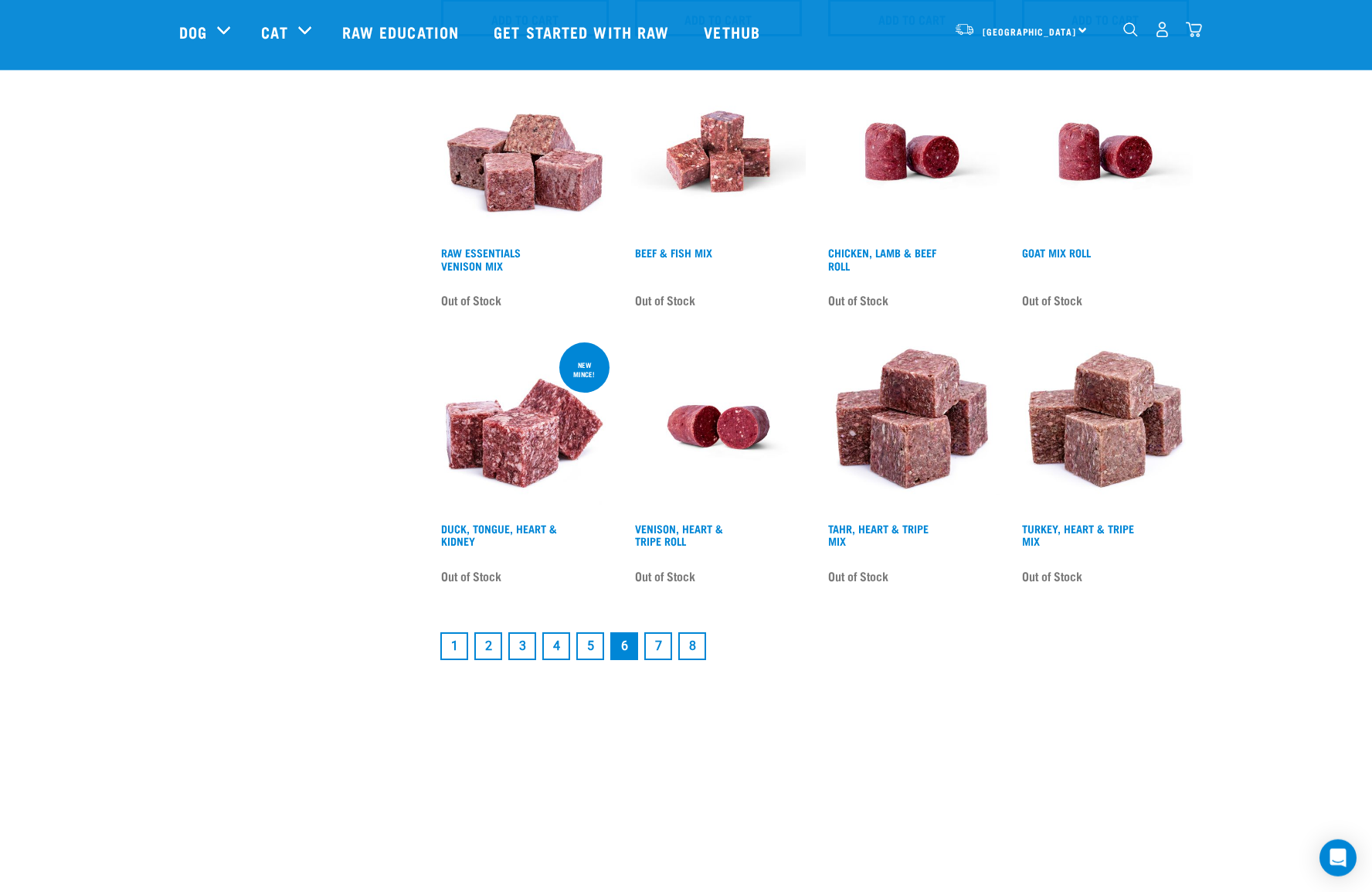
scroll to position [2101, 0]
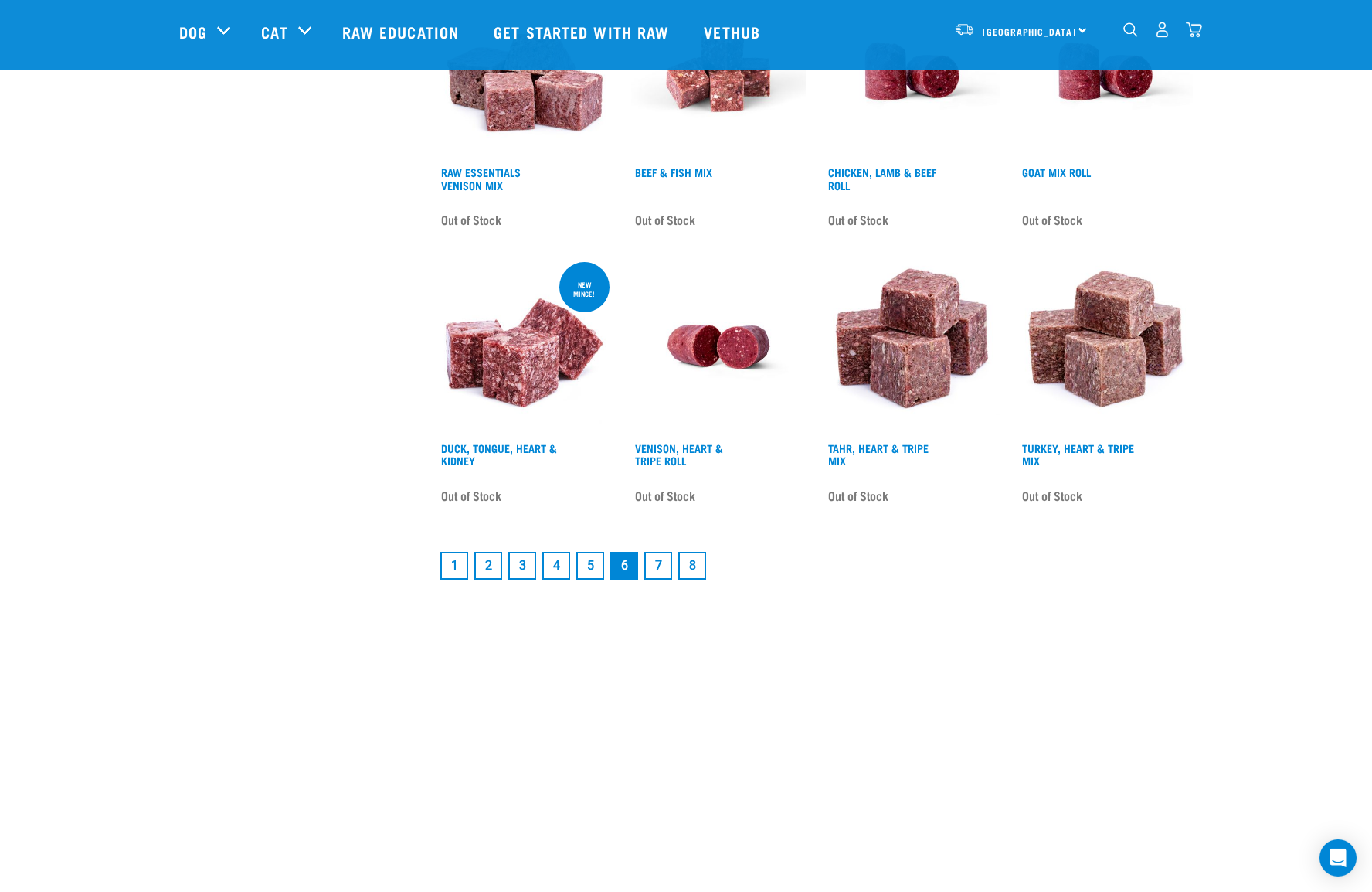
click at [456, 578] on link "1" at bounding box center [454, 565] width 28 height 28
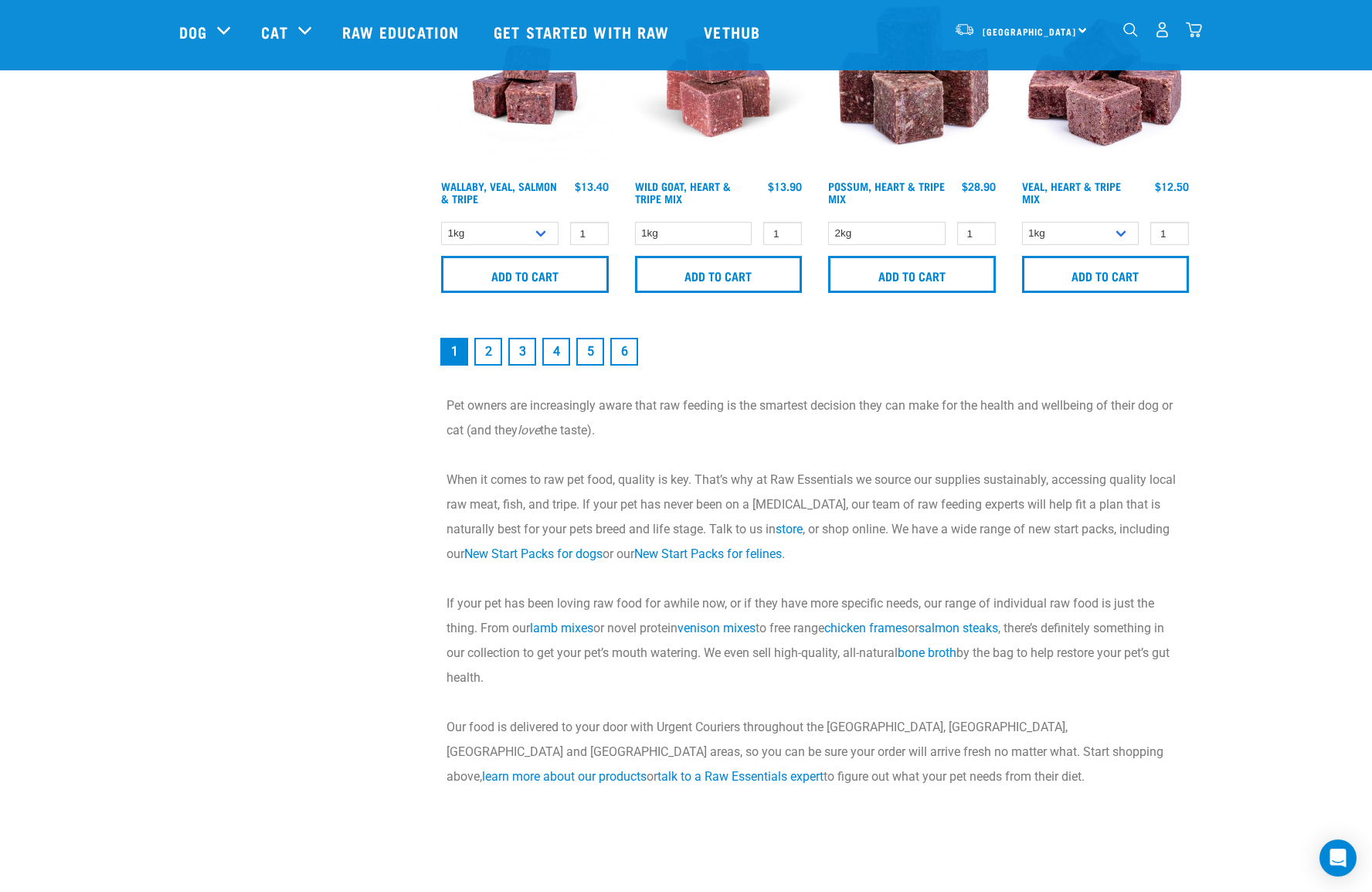
scroll to position [2080, 0]
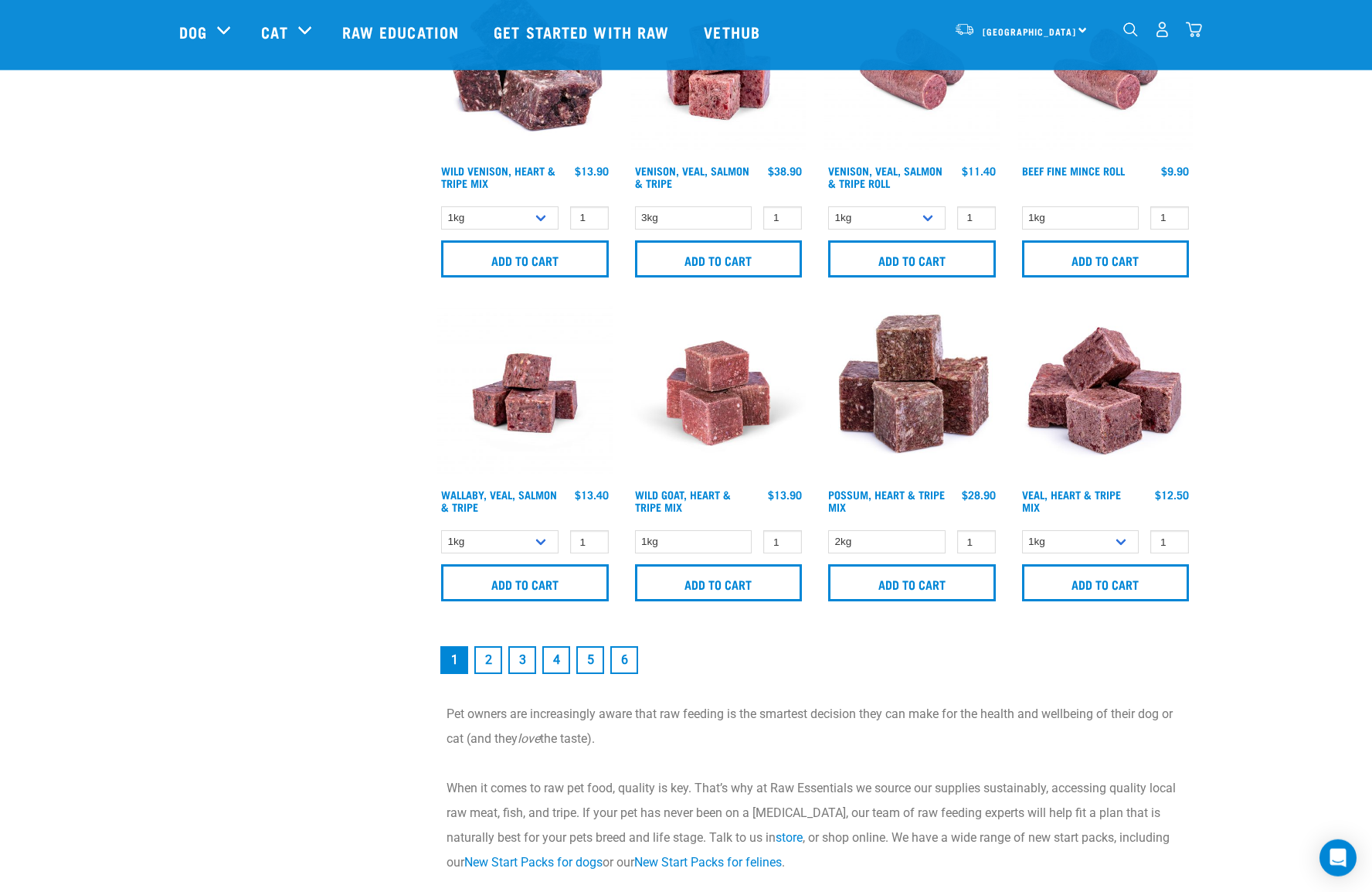
click at [490, 654] on link "2" at bounding box center [488, 660] width 28 height 28
click at [487, 654] on link "2" at bounding box center [488, 660] width 28 height 28
click at [487, 652] on link "2" at bounding box center [488, 660] width 28 height 28
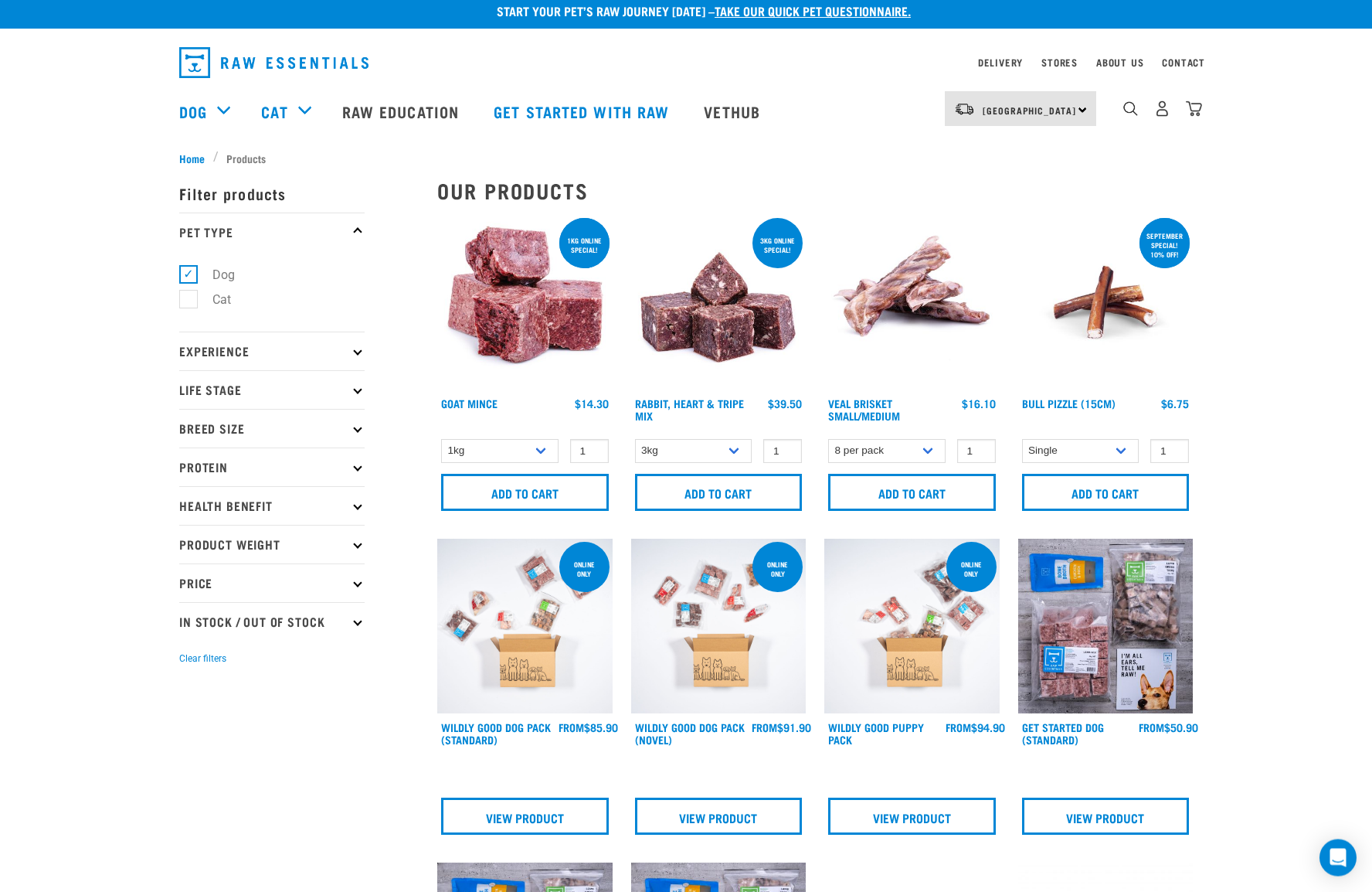
scroll to position [7, 0]
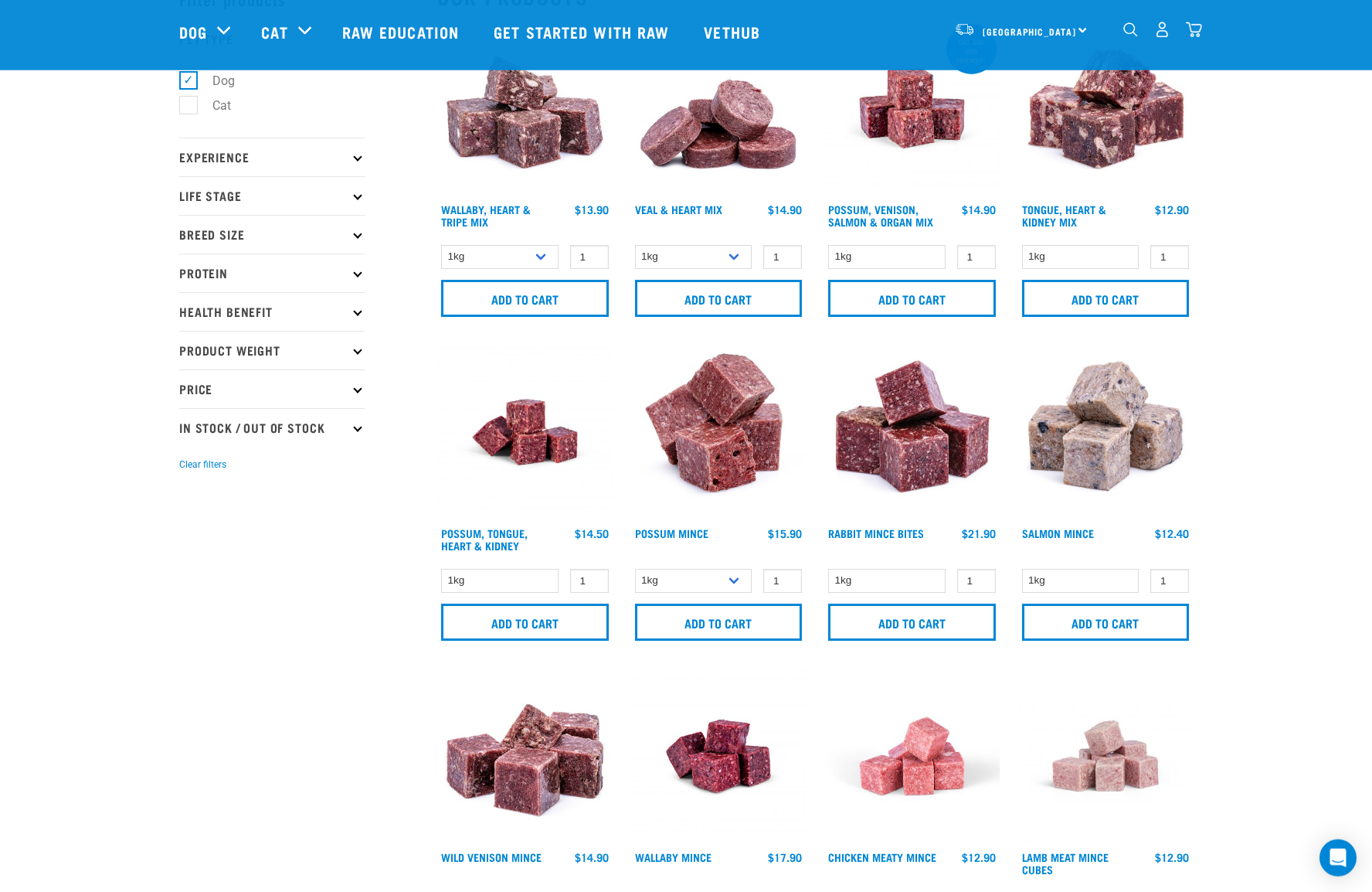
scroll to position [88, 0]
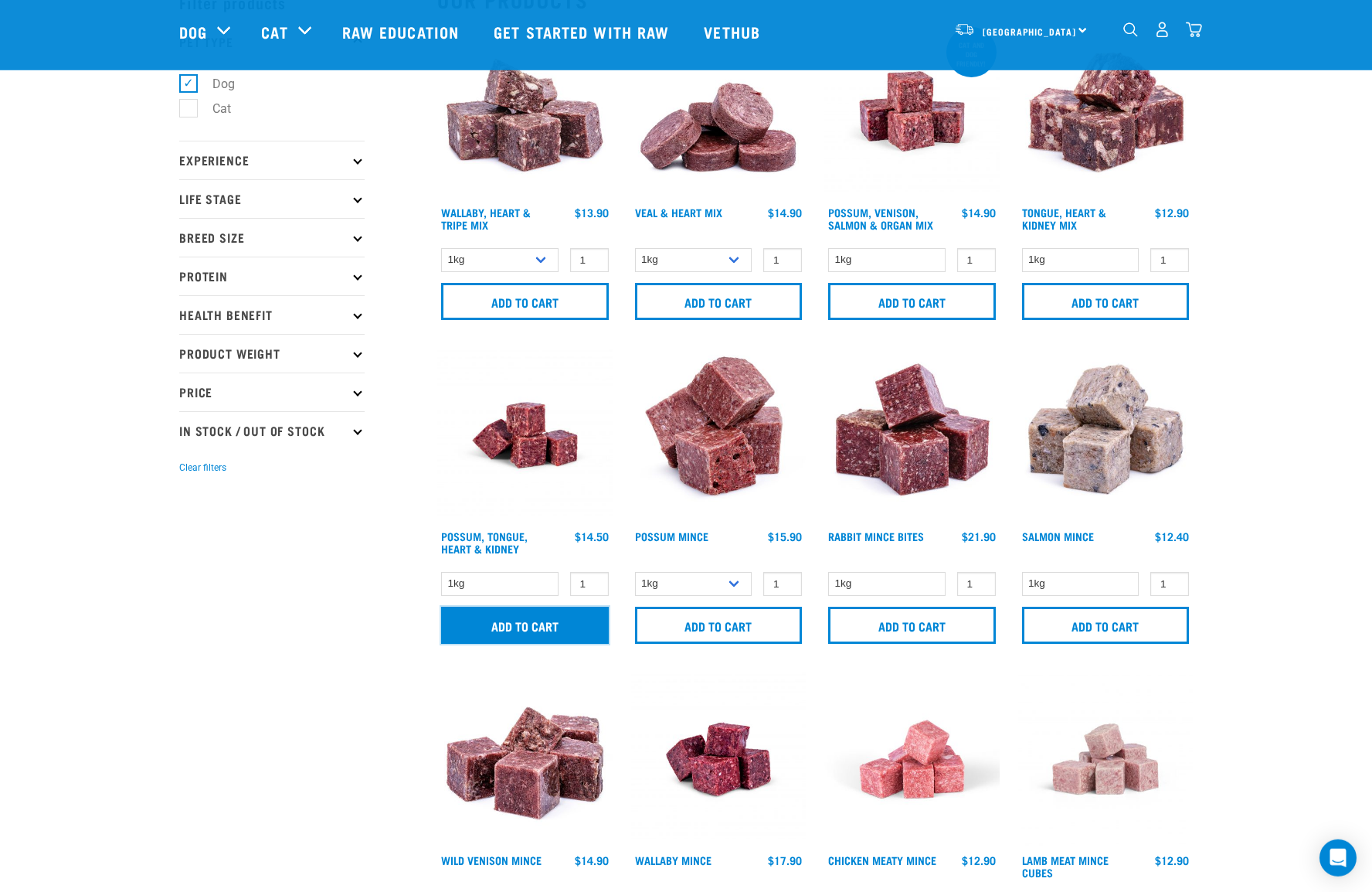
click at [515, 620] on input "Add to cart" at bounding box center [525, 624] width 168 height 37
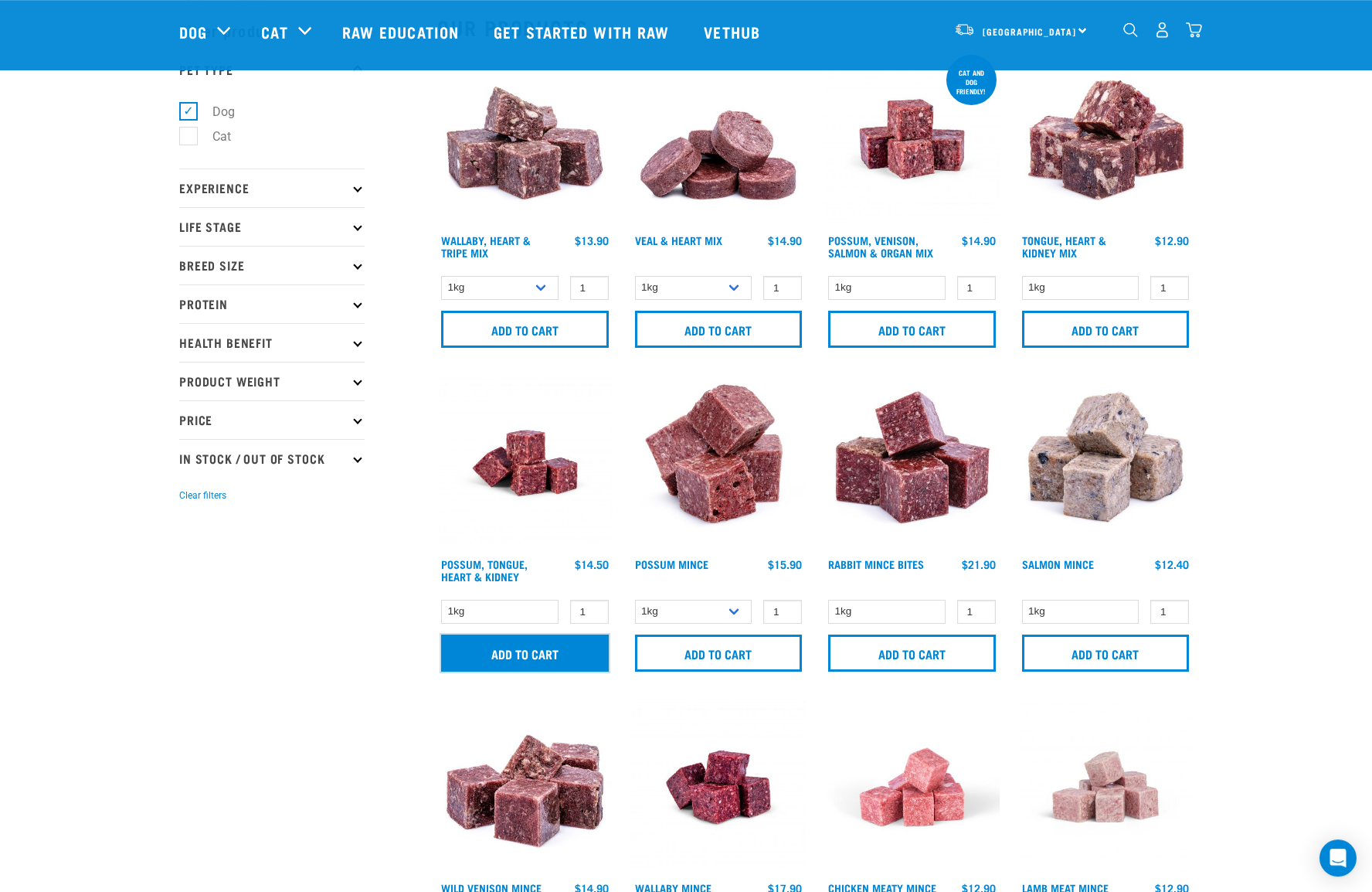
scroll to position [81, 0]
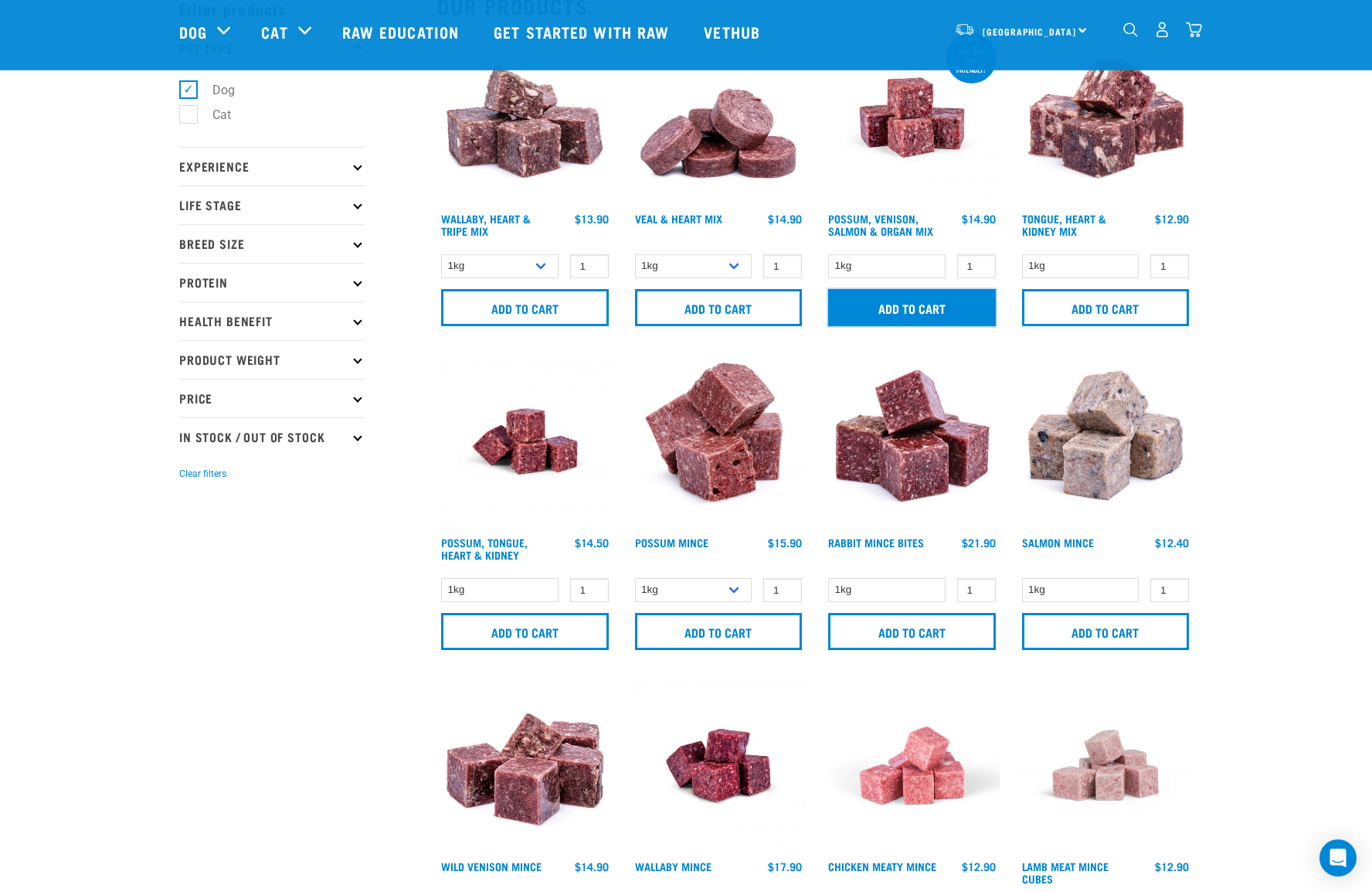
click at [924, 300] on input "Add to cart" at bounding box center [913, 307] width 168 height 37
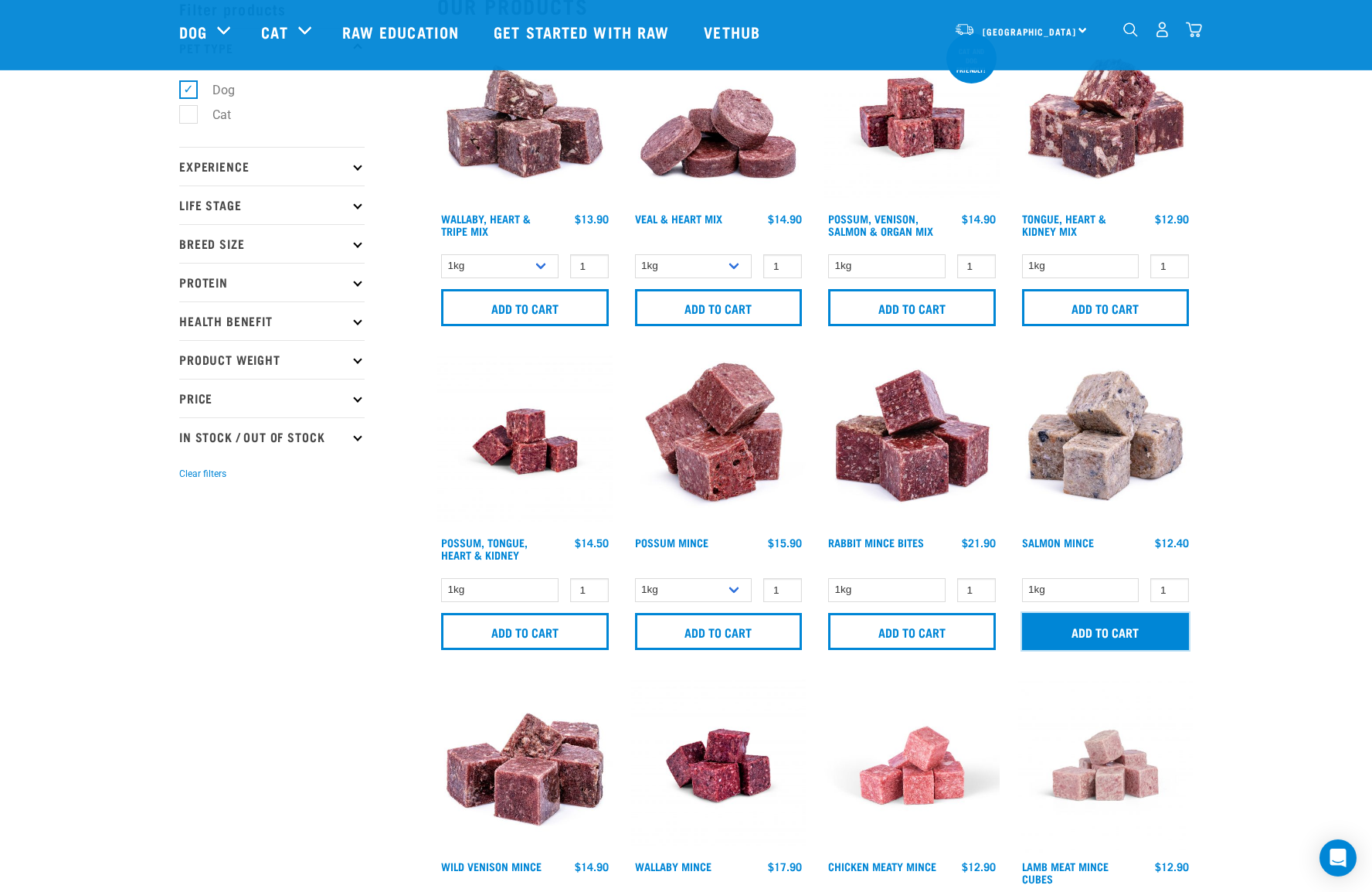
drag, startPoint x: 1101, startPoint y: 631, endPoint x: 1057, endPoint y: 605, distance: 51.1
click at [1100, 631] on input "Add to cart" at bounding box center [1106, 631] width 168 height 37
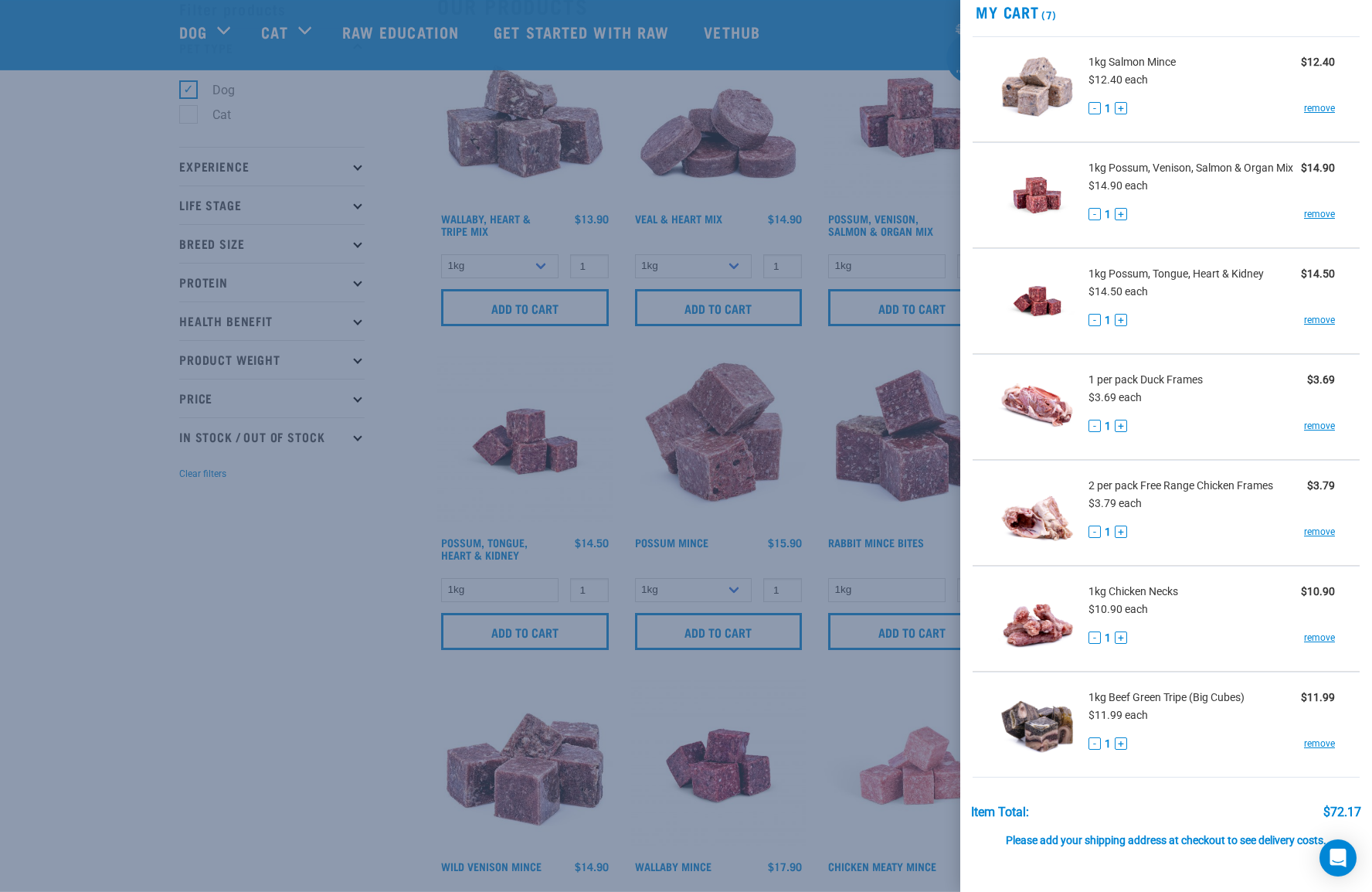
scroll to position [0, 0]
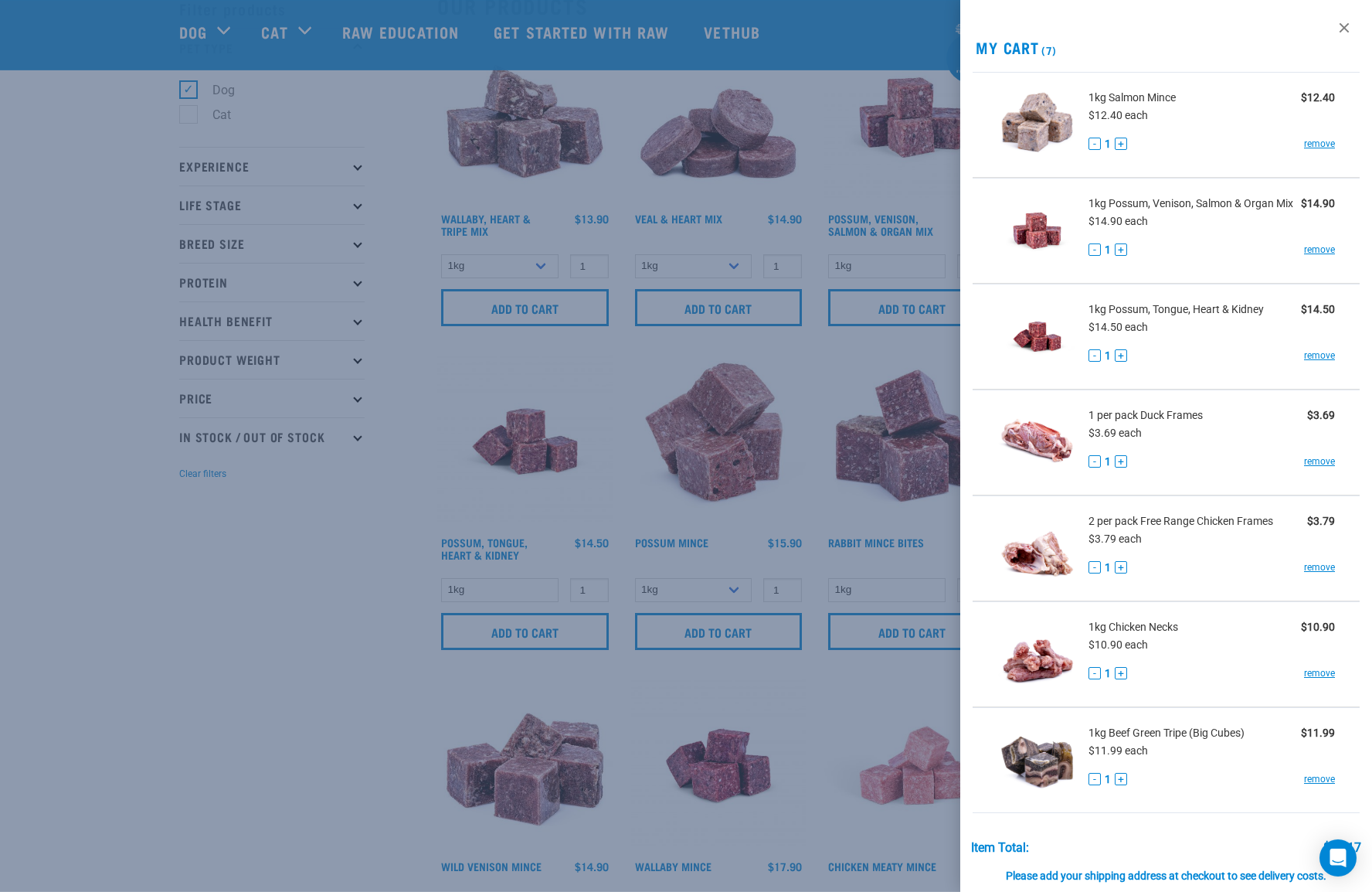
click at [910, 694] on div at bounding box center [686, 446] width 1372 height 892
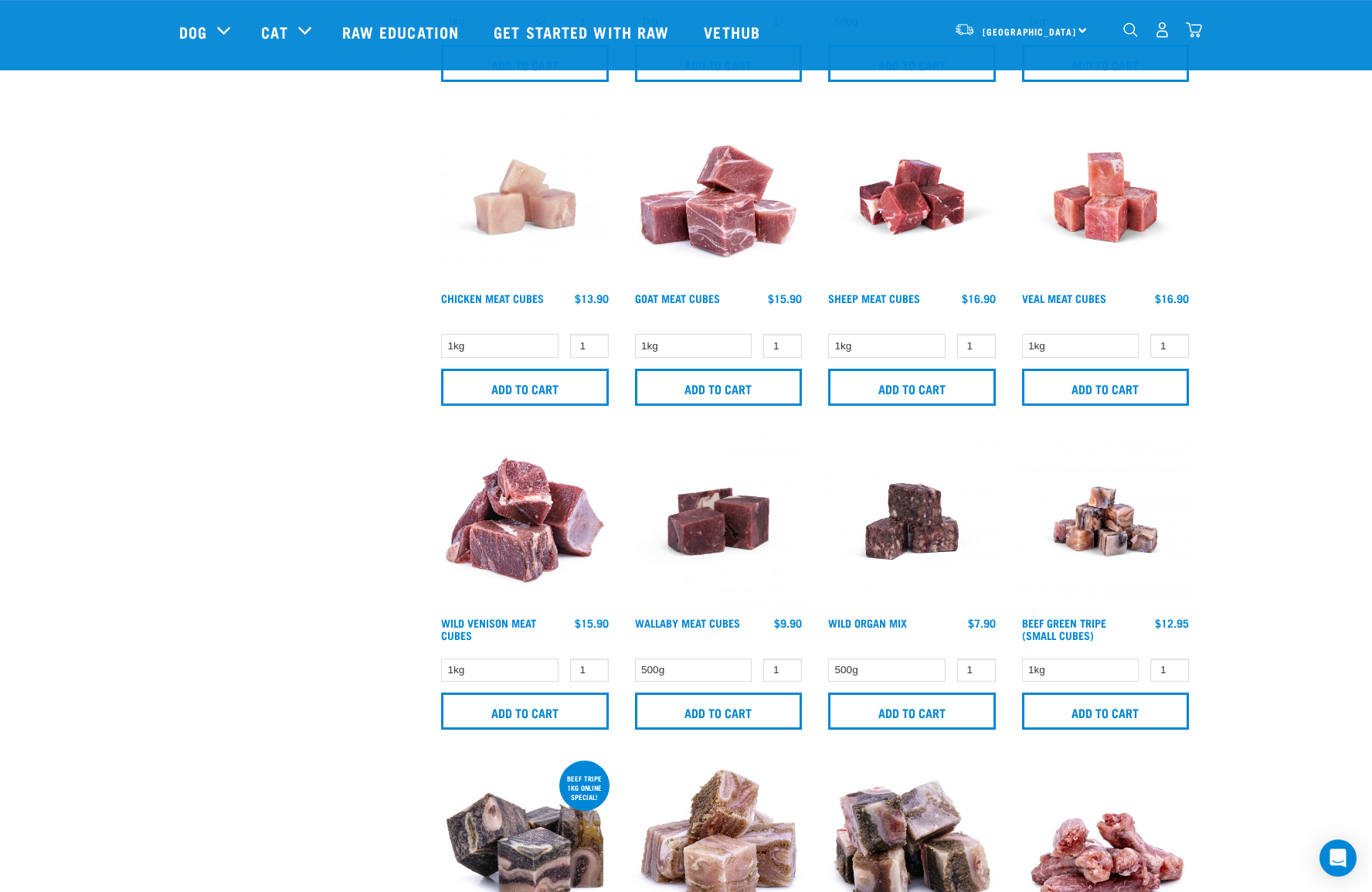
scroll to position [1306, 0]
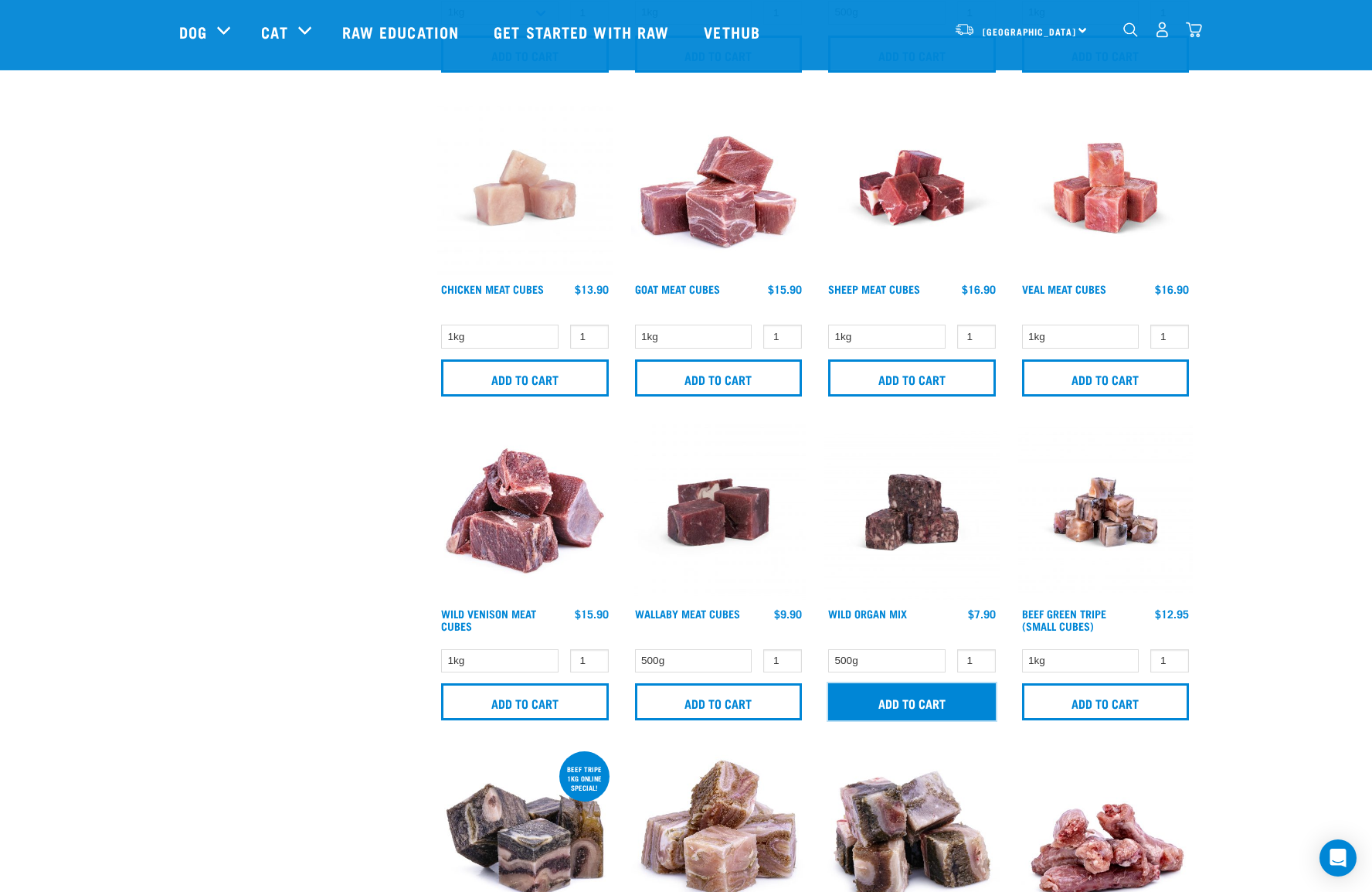
click at [906, 695] on input "Add to cart" at bounding box center [913, 701] width 168 height 37
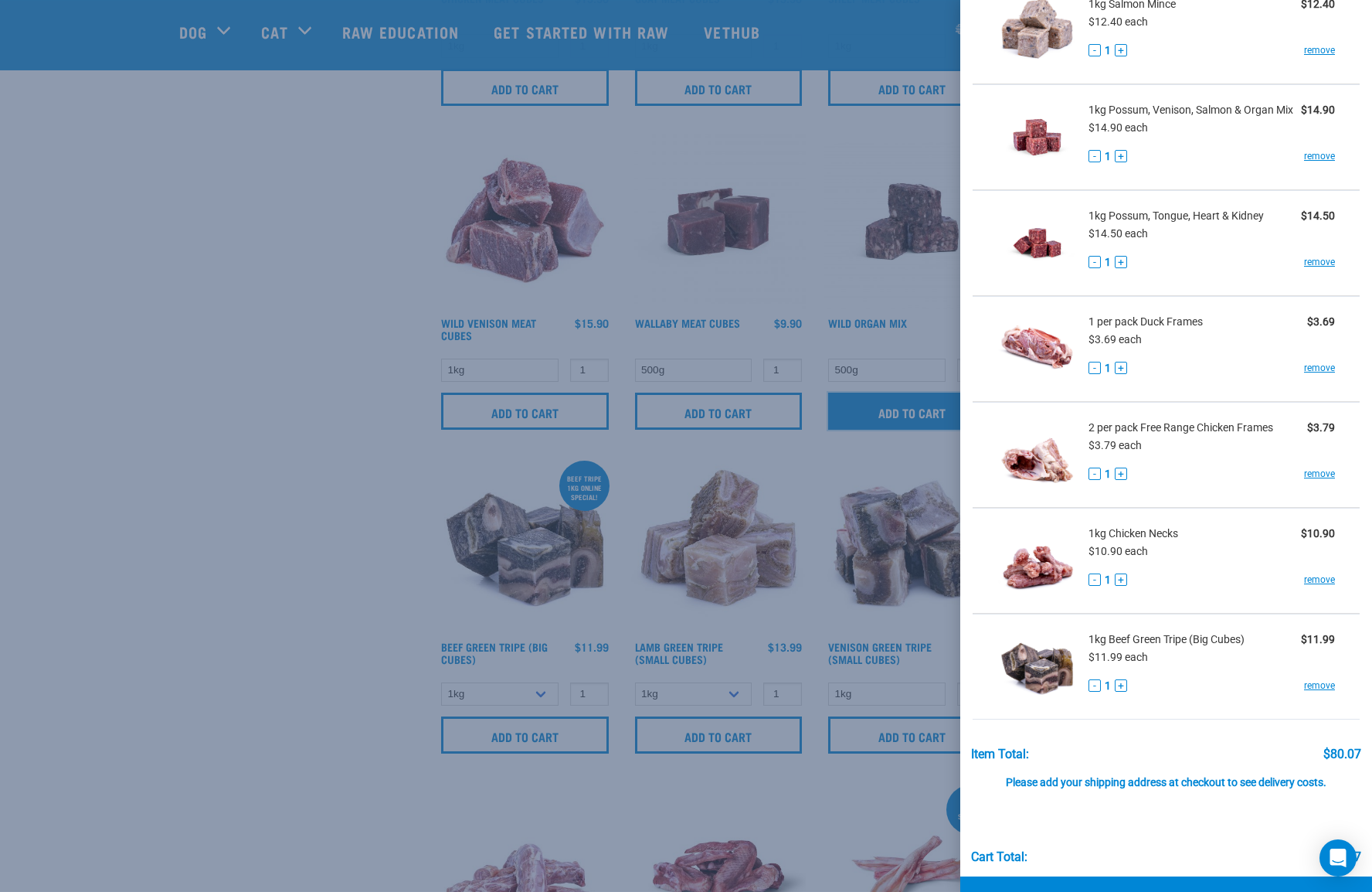
scroll to position [256, 0]
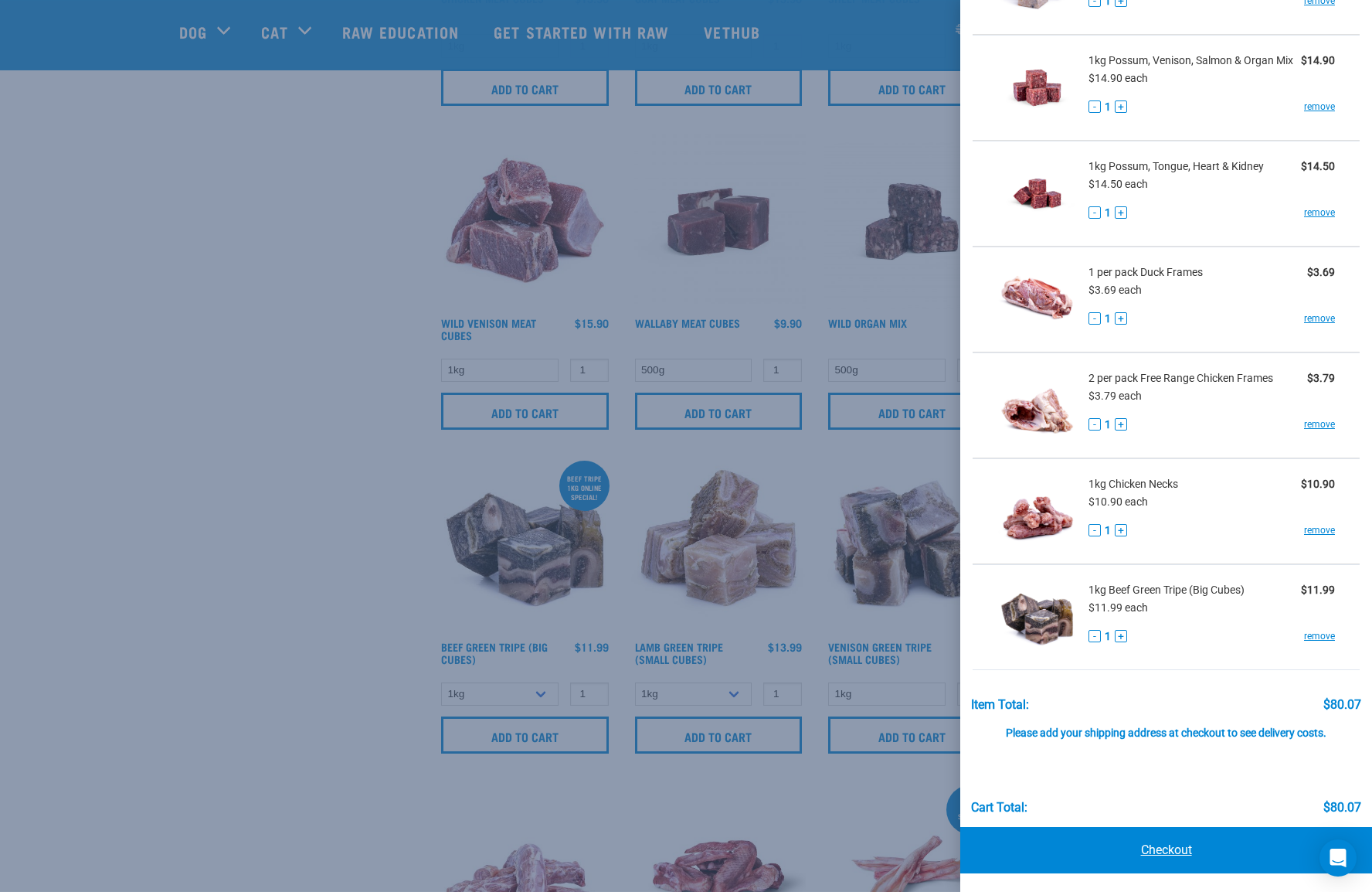
click at [1169, 853] on link "Checkout" at bounding box center [1167, 850] width 412 height 46
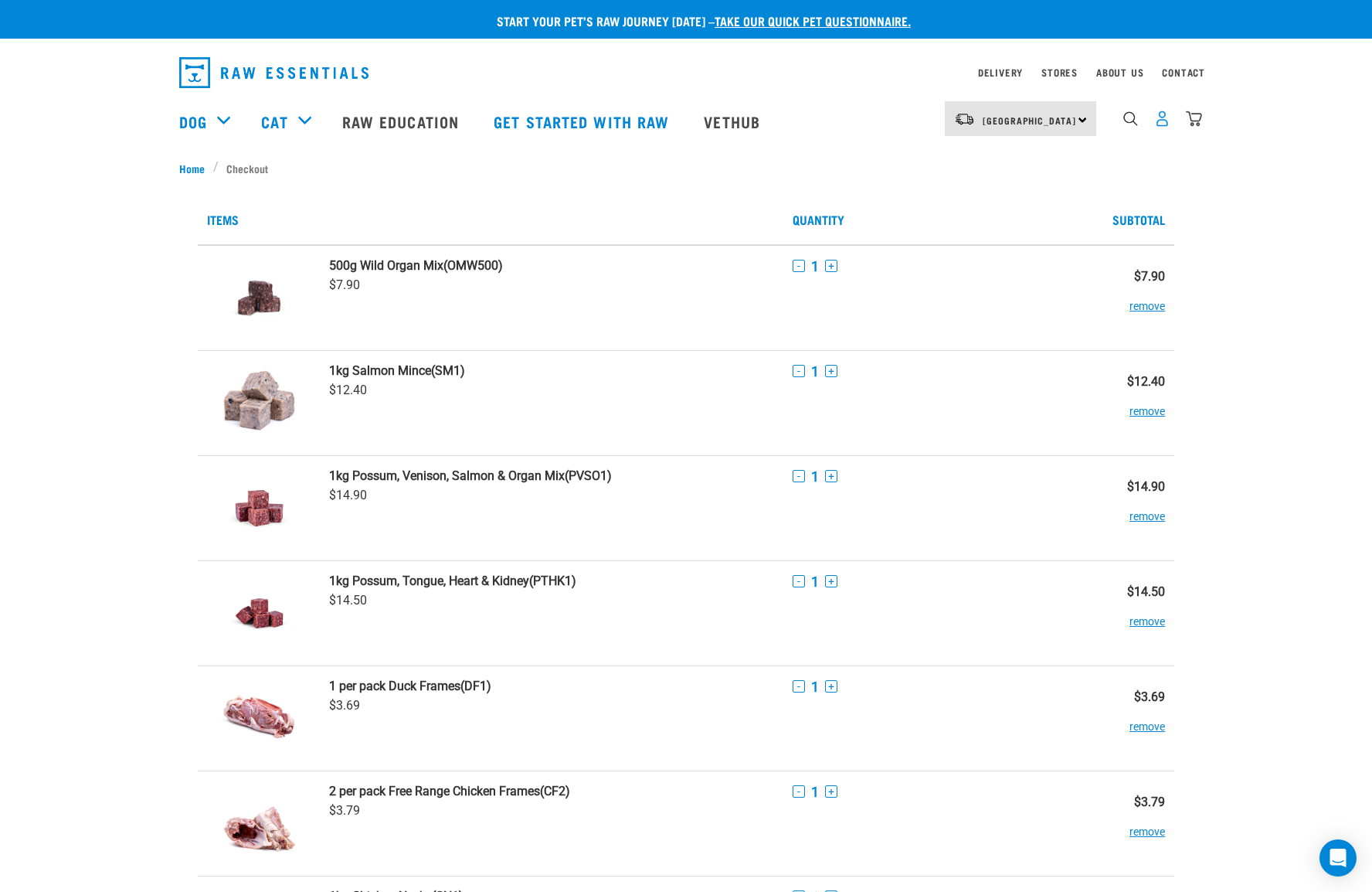
click at [1164, 126] on img "dropdown navigation" at bounding box center [1162, 118] width 16 height 16
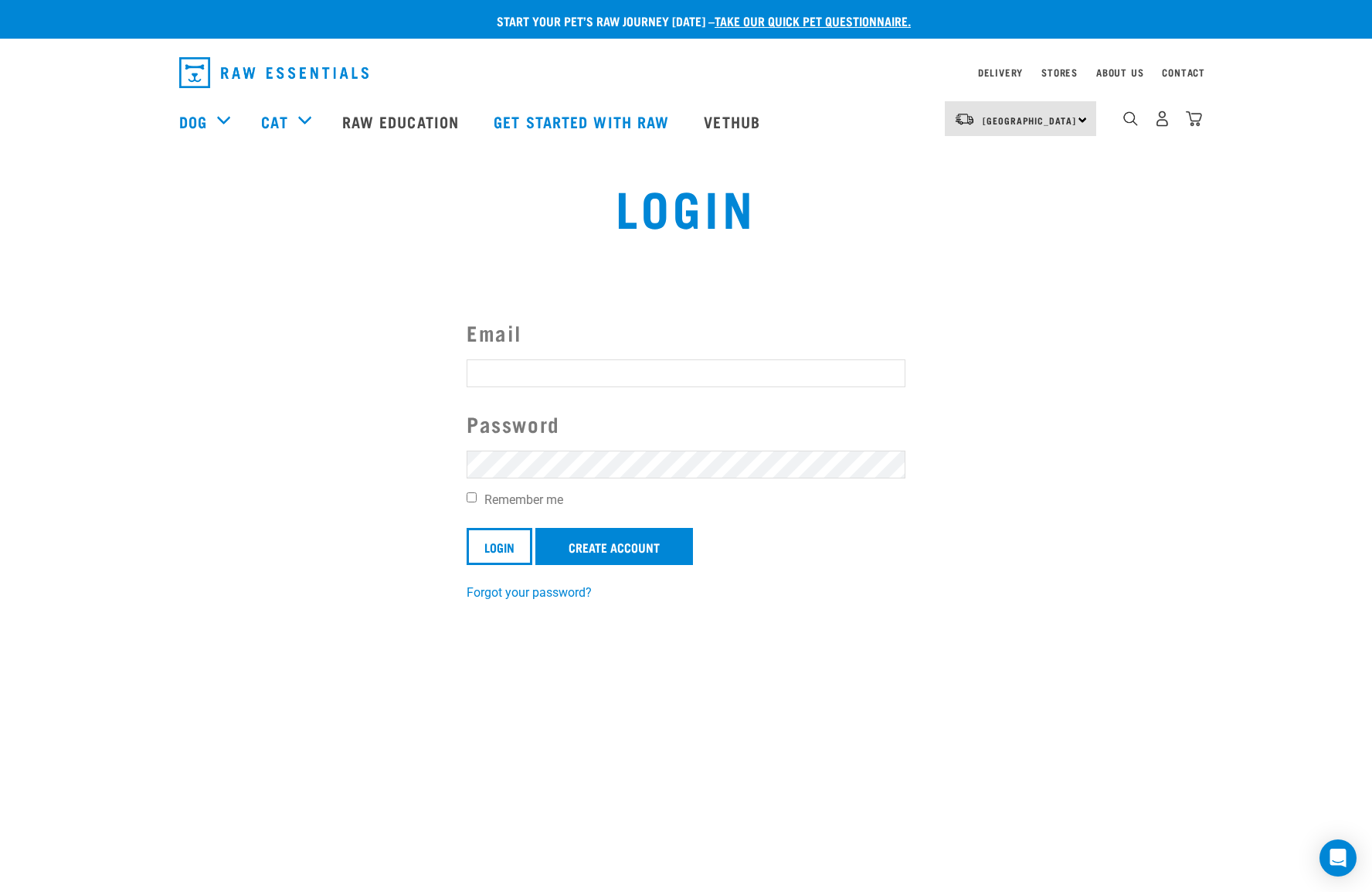
drag, startPoint x: 592, startPoint y: 371, endPoint x: 610, endPoint y: 380, distance: 20.1
click at [592, 371] on input "Email" at bounding box center [686, 373] width 439 height 28
type input "lesley@brideandgroom.co.nz"
click at [500, 547] on input "Login" at bounding box center [499, 546] width 66 height 37
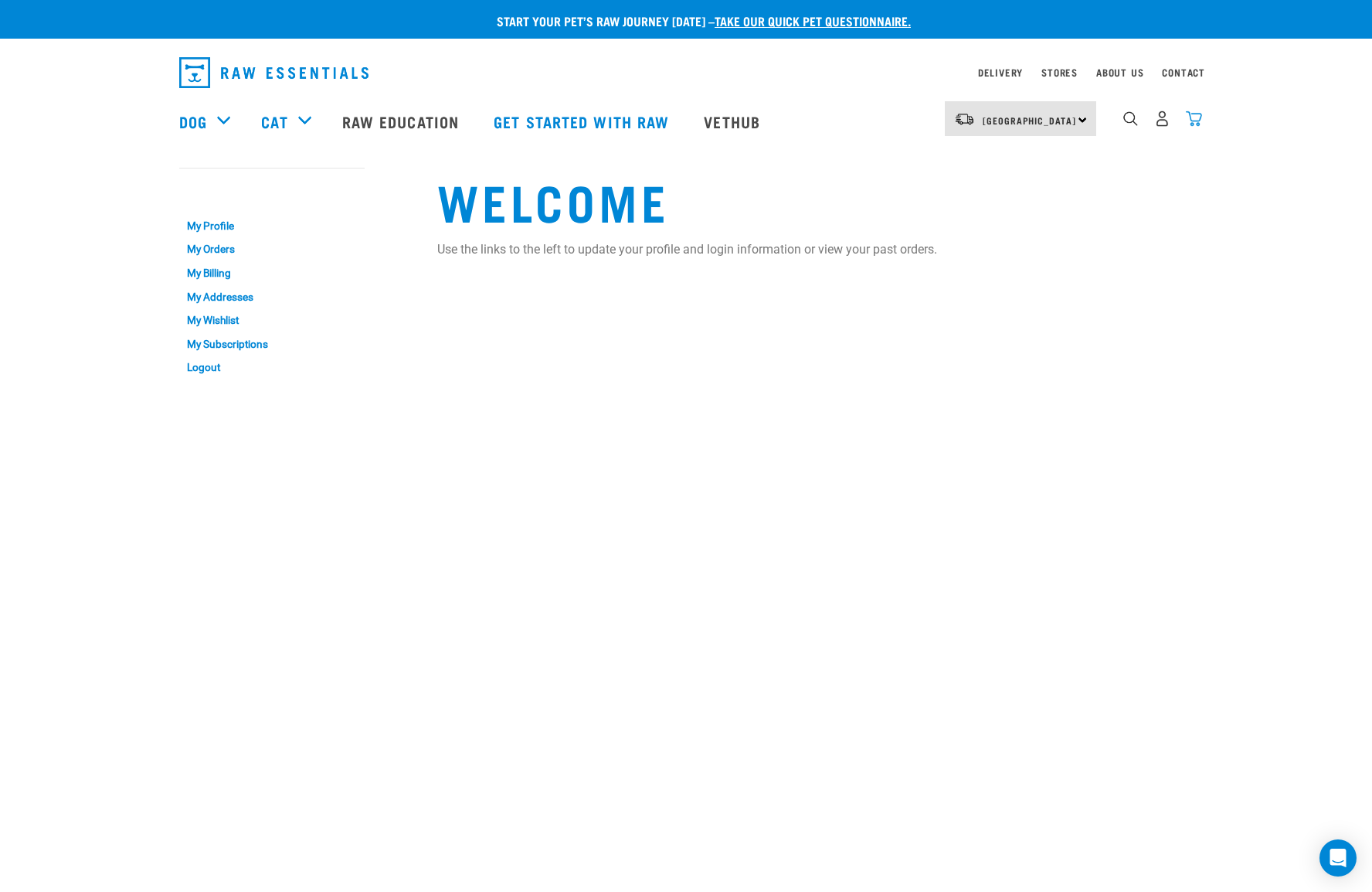
click at [1198, 119] on img "dropdown navigation" at bounding box center [1194, 118] width 16 height 16
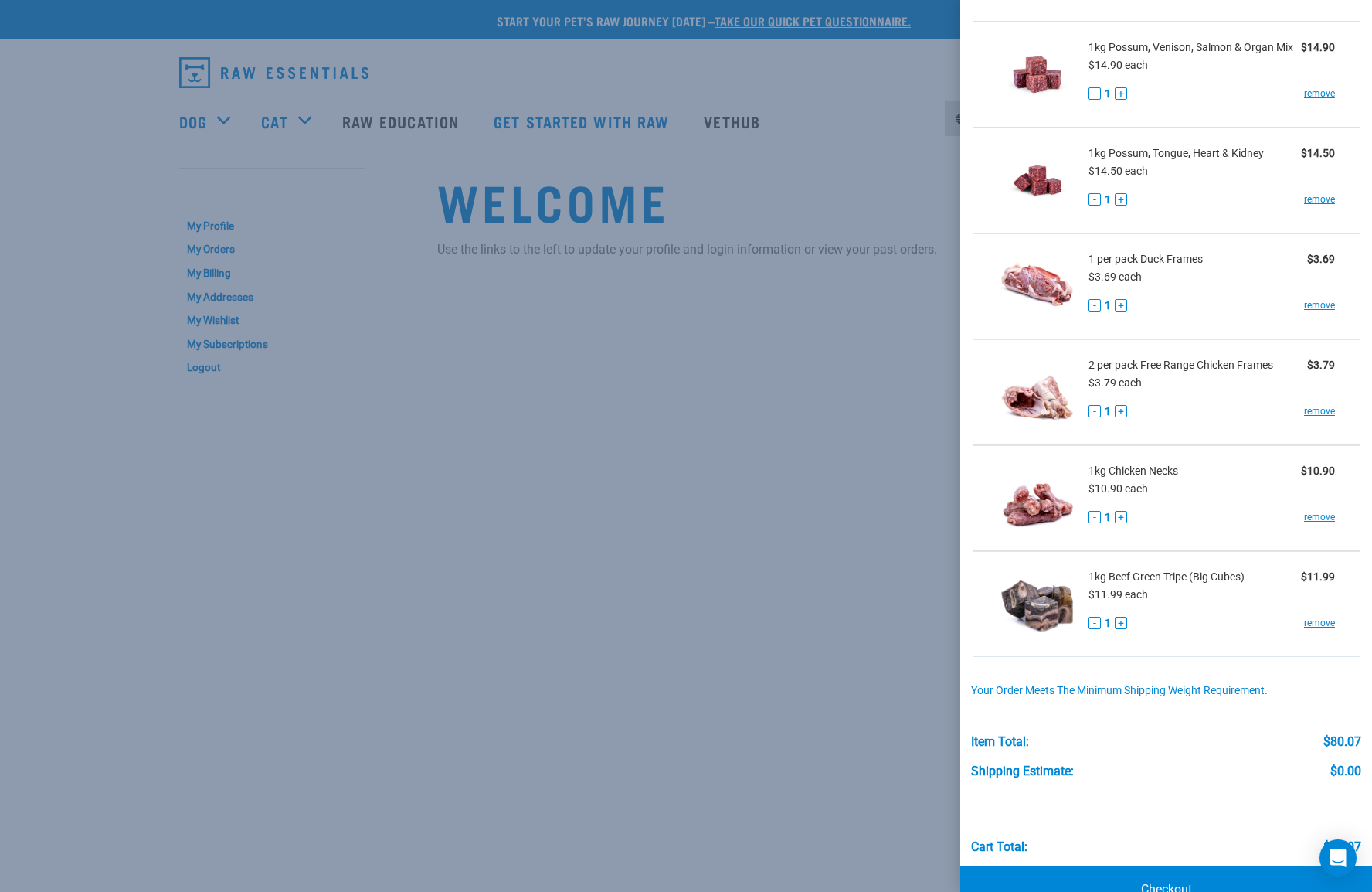
scroll to position [336, 0]
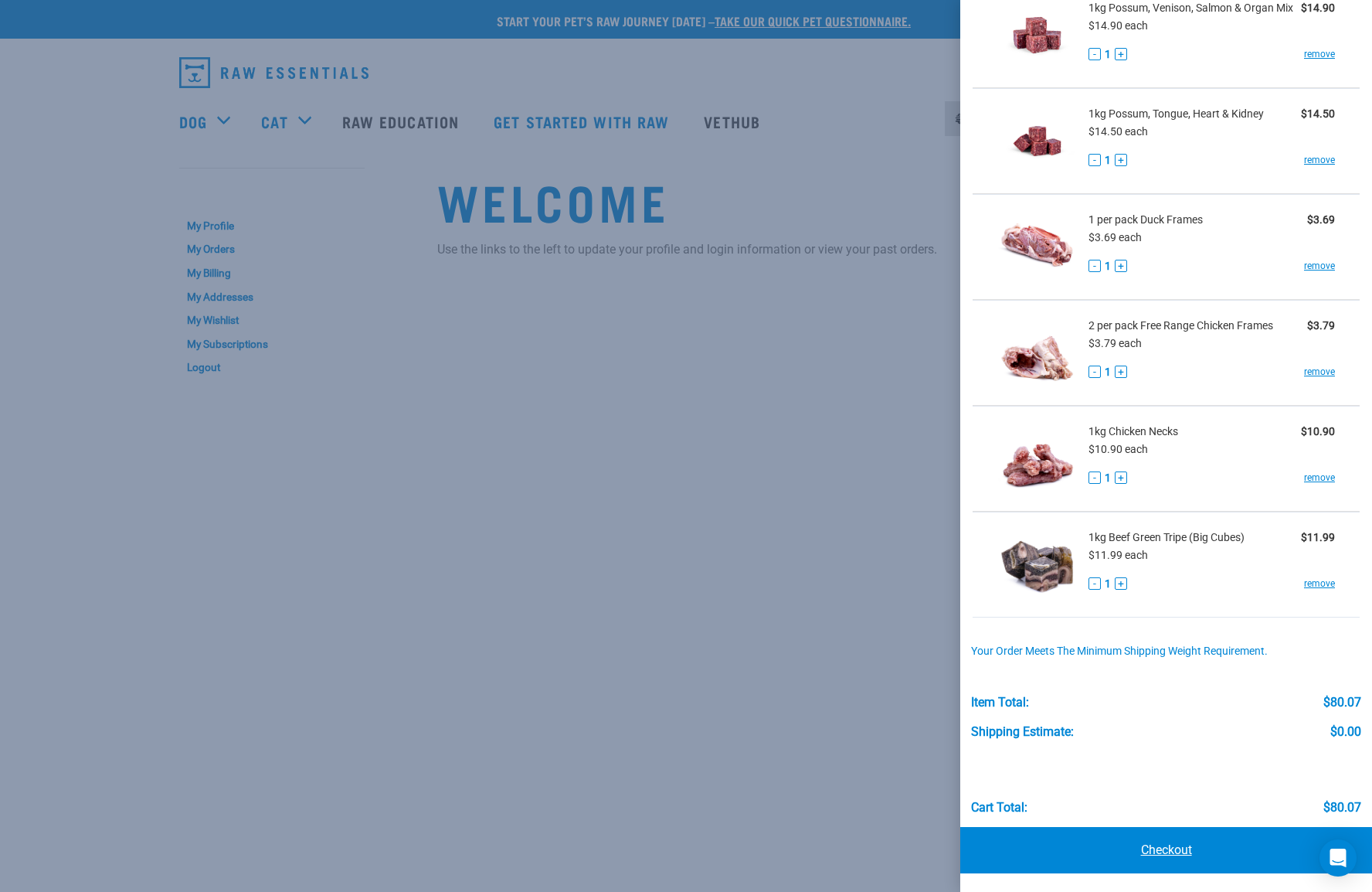
click at [1170, 845] on link "Checkout" at bounding box center [1167, 850] width 412 height 46
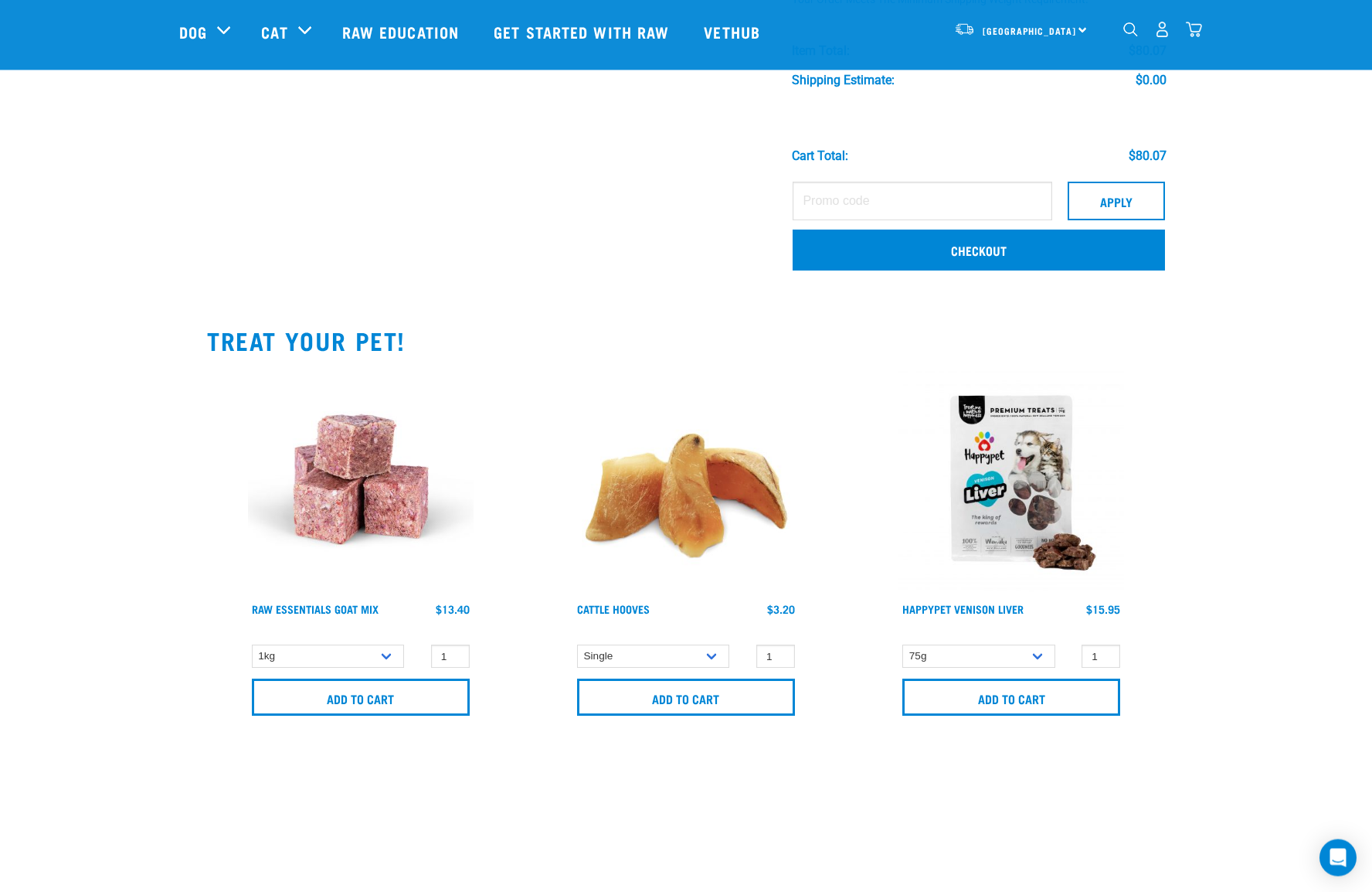
scroll to position [874, 0]
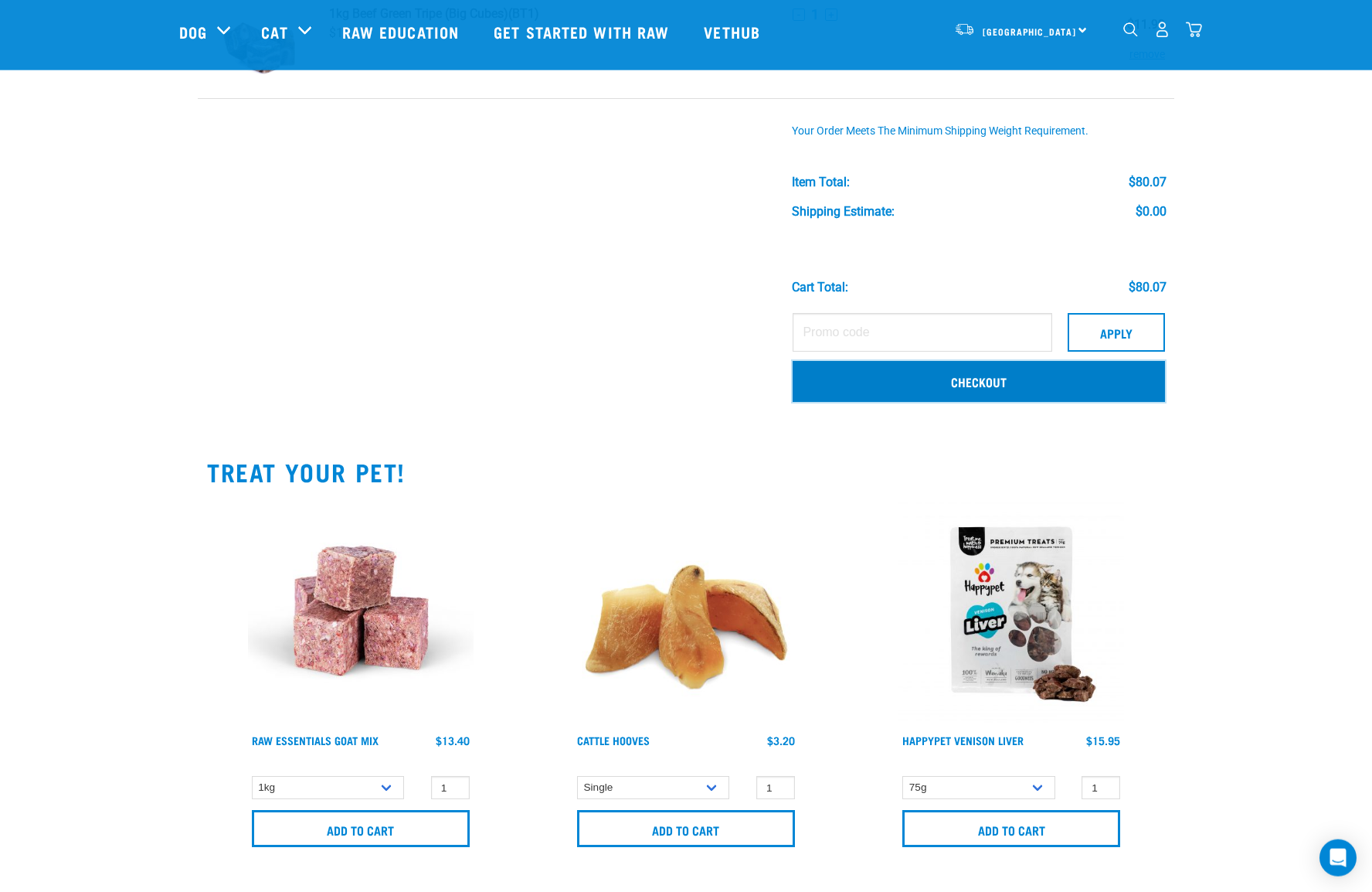
click at [981, 380] on link "Checkout" at bounding box center [979, 380] width 372 height 40
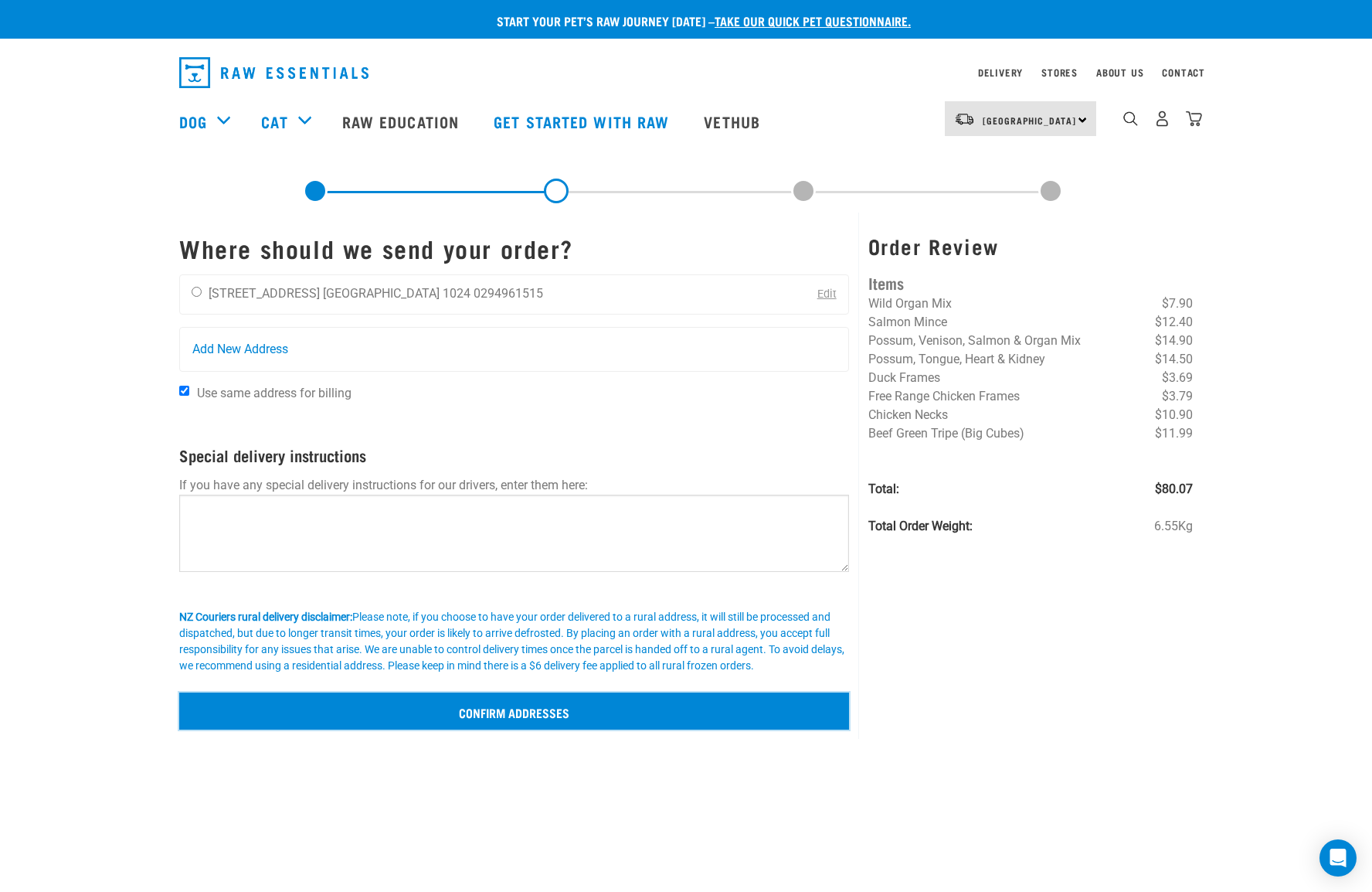
click at [494, 712] on input "Confirm addresses" at bounding box center [513, 710] width 670 height 37
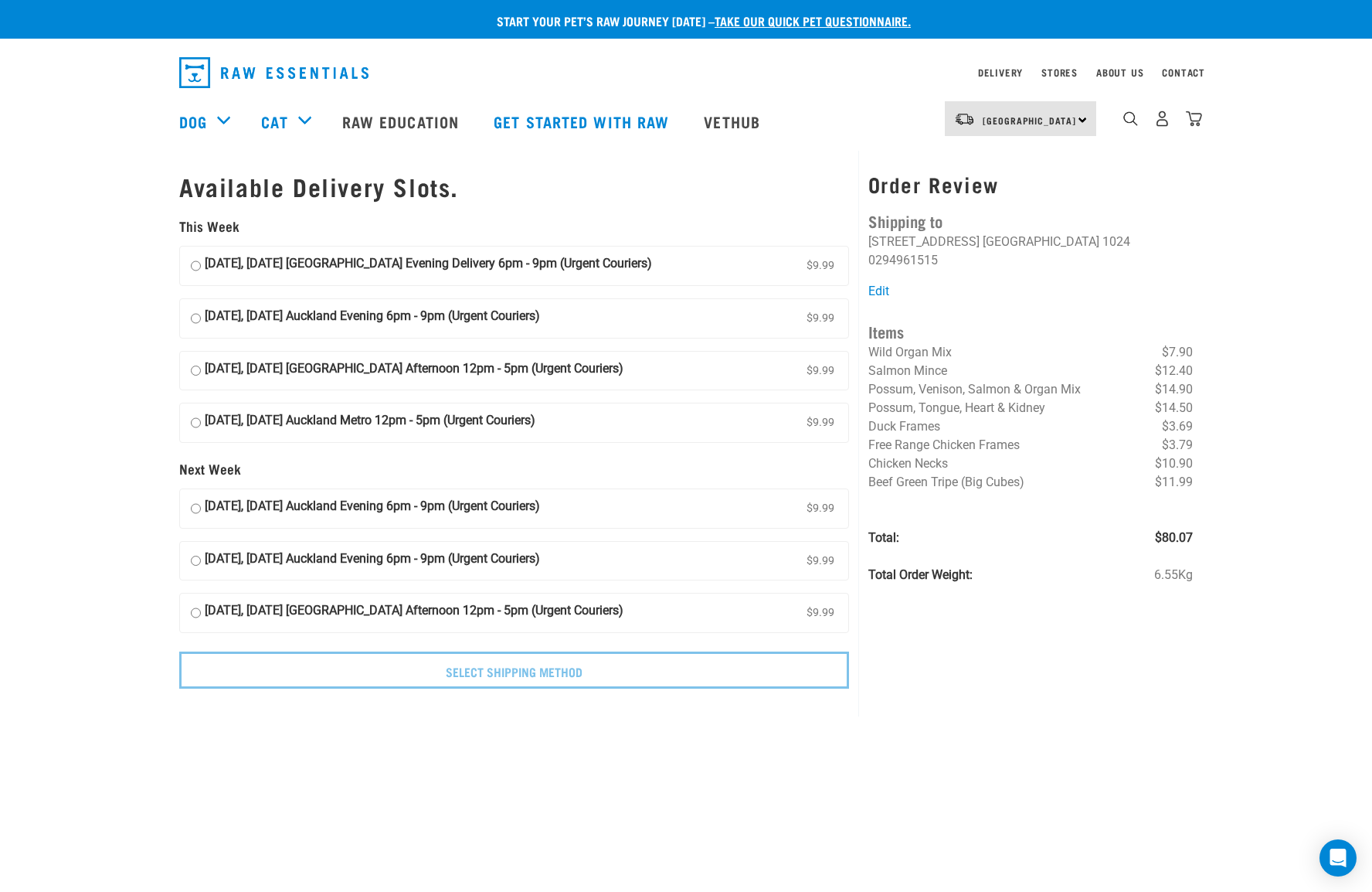
click at [194, 265] on input "[DATE], [DATE] Auckland Evening Delivery 6pm - 9pm (Urgent Couriers) $9.99" at bounding box center [195, 266] width 10 height 23
radio input "true"
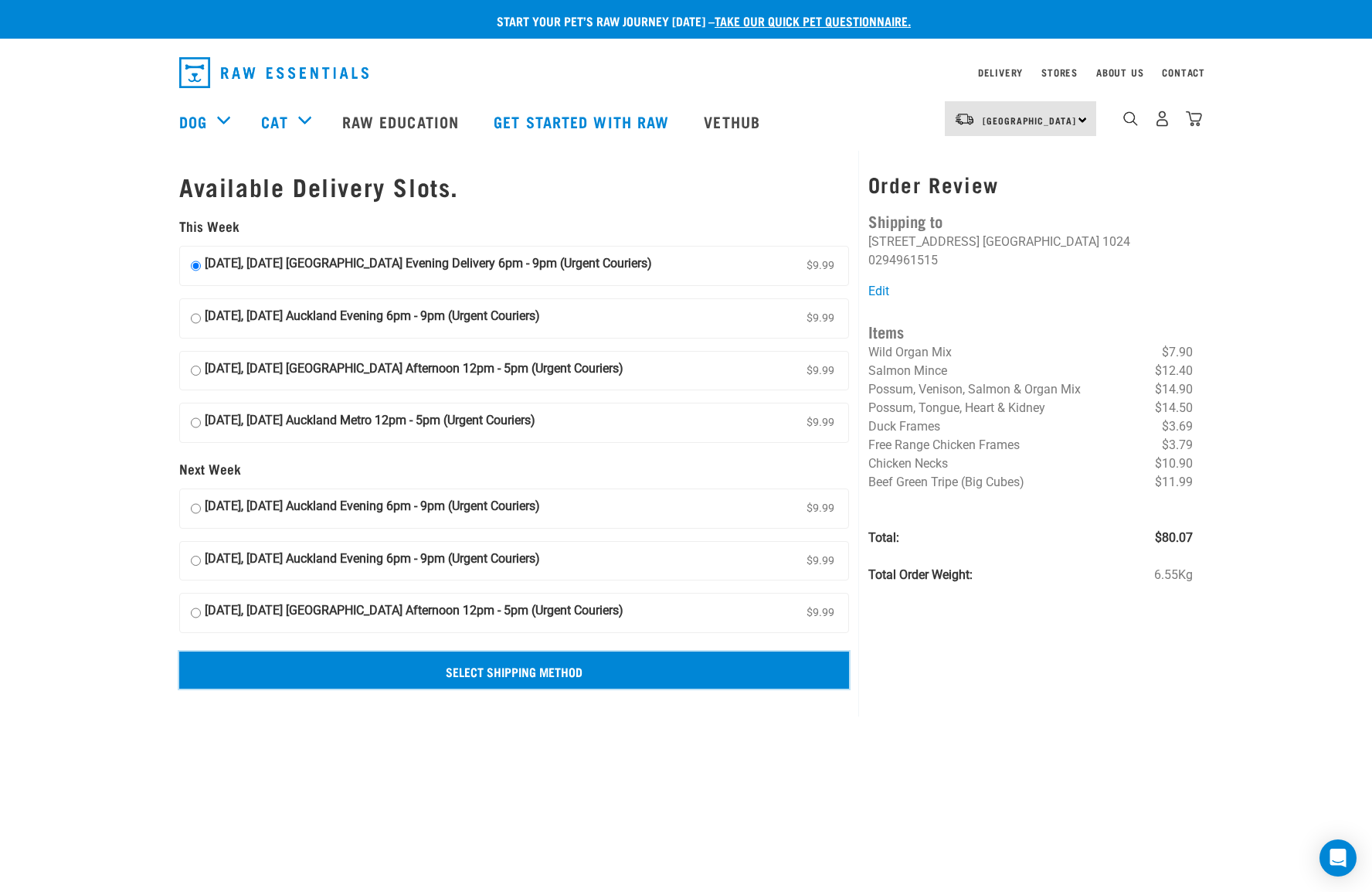
click at [551, 673] on input "Select Shipping Method" at bounding box center [513, 670] width 670 height 37
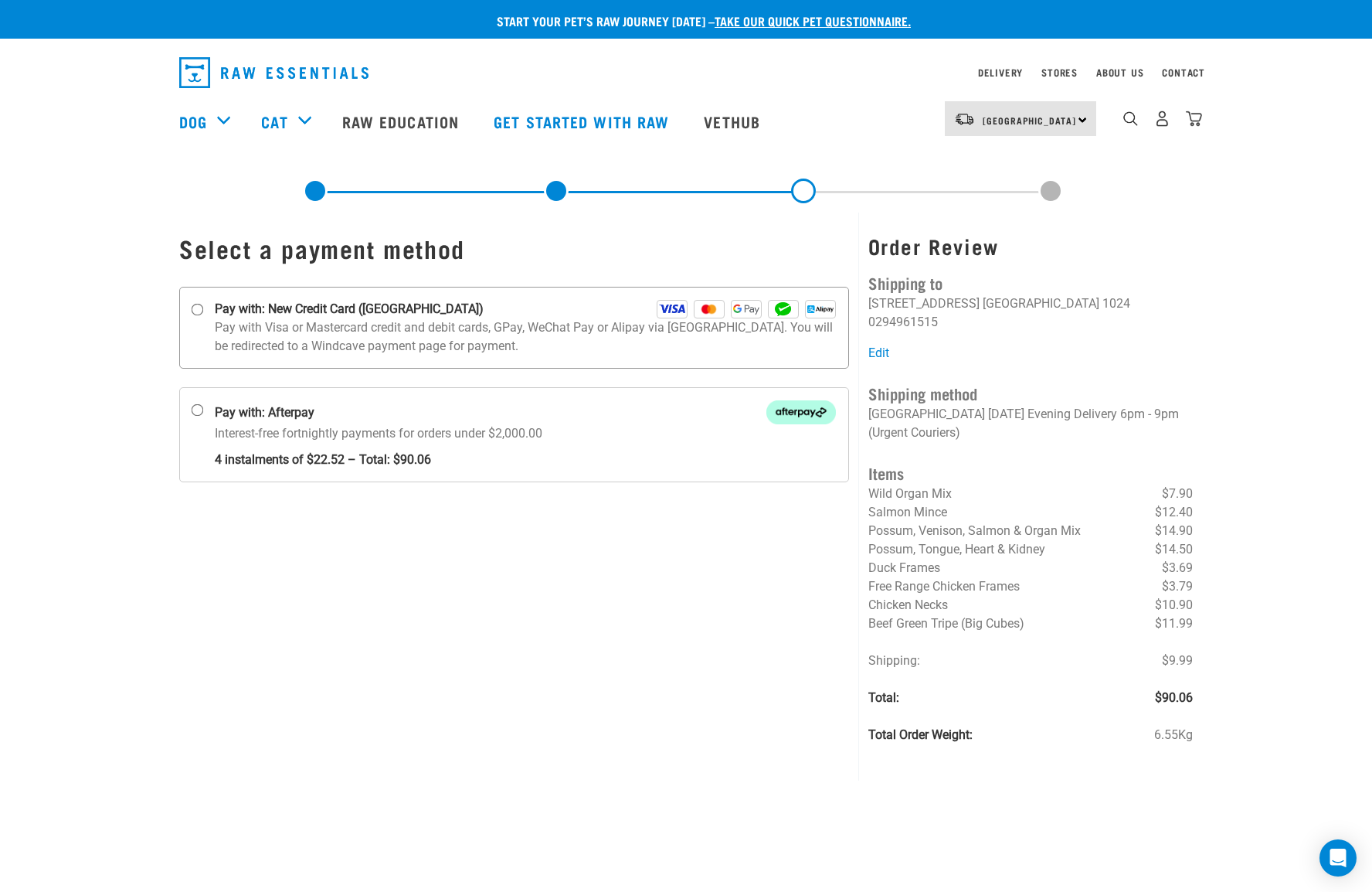
click at [675, 310] on img at bounding box center [672, 309] width 31 height 19
click at [204, 310] on input "Pay with: New Credit Card (Windcave)" at bounding box center [198, 310] width 13 height 13
radio input "true"
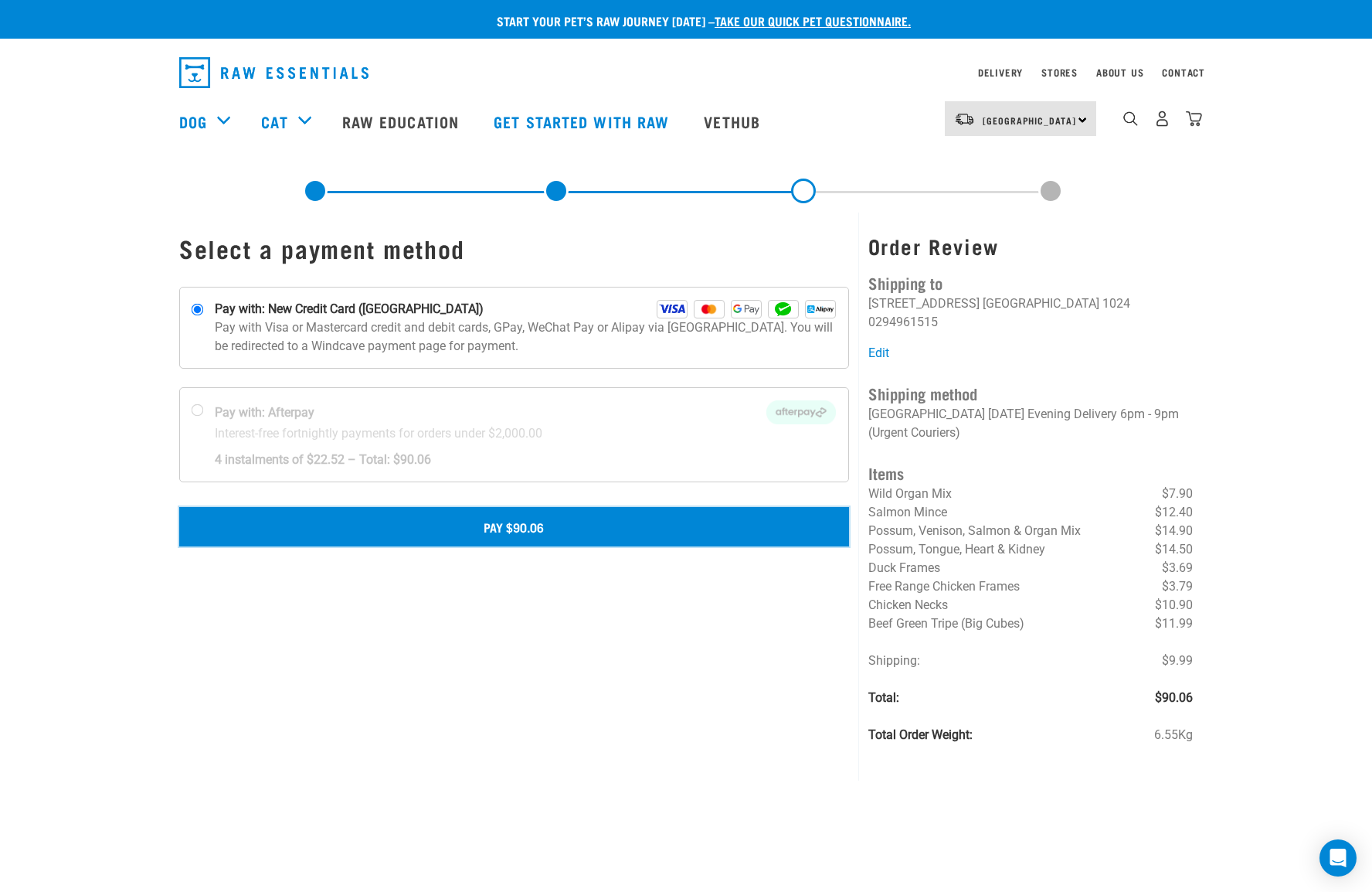
click at [527, 525] on button "Pay $90.06" at bounding box center [513, 526] width 670 height 39
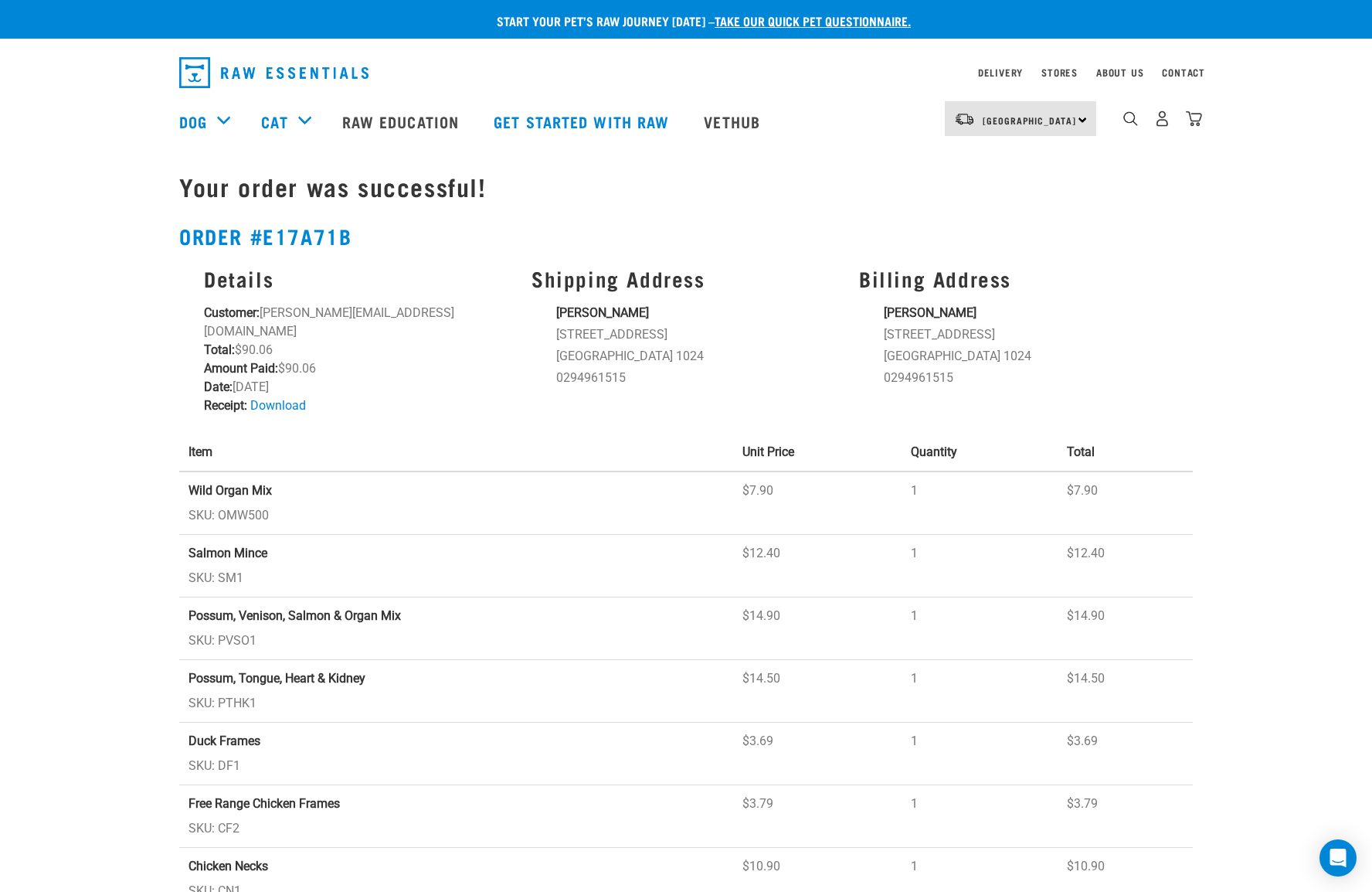
click at [289, 398] on link "Download" at bounding box center [278, 405] width 56 height 14
